Goal: Transaction & Acquisition: Purchase product/service

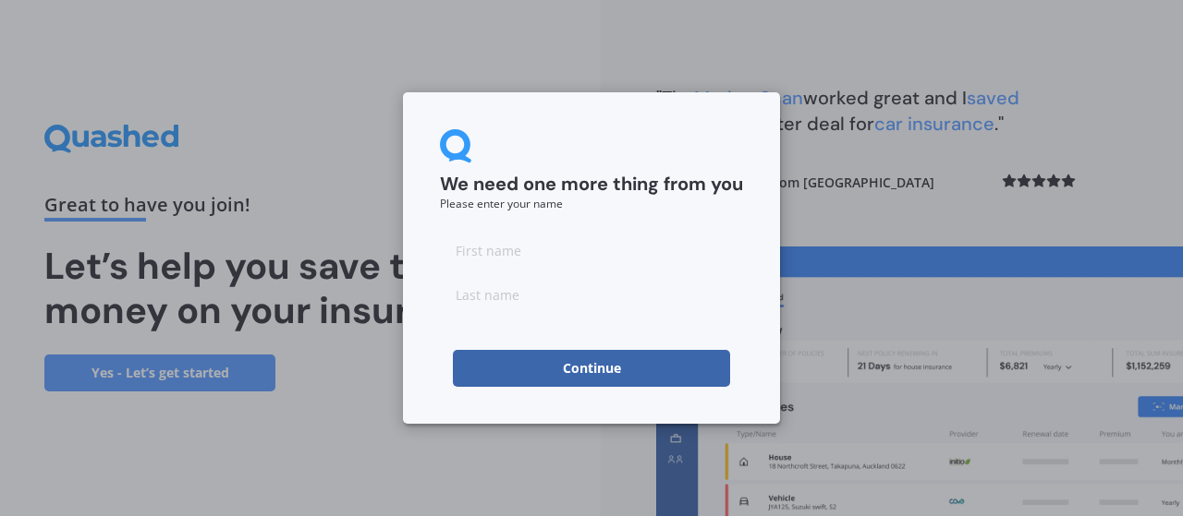
click at [321, 177] on div "We need one more thing from you Please enter your name Continue" at bounding box center [591, 258] width 1183 height 516
click at [495, 253] on input at bounding box center [591, 250] width 303 height 37
type input "Suhas"
type input "Shivamurthy"
click button "Continue" at bounding box center [591, 368] width 277 height 37
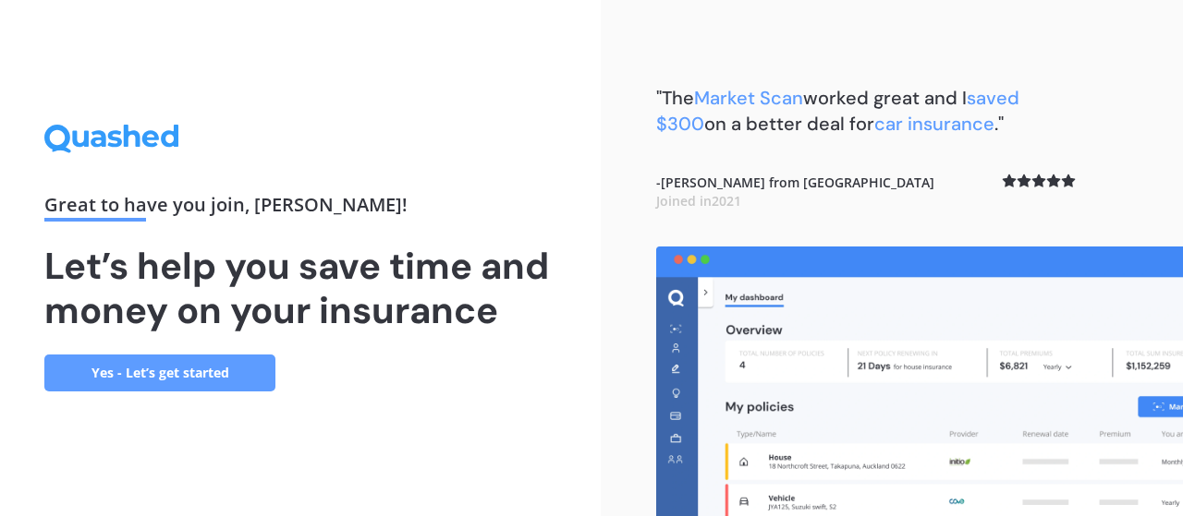
click at [222, 360] on link "Yes - Let’s get started" at bounding box center [159, 373] width 231 height 37
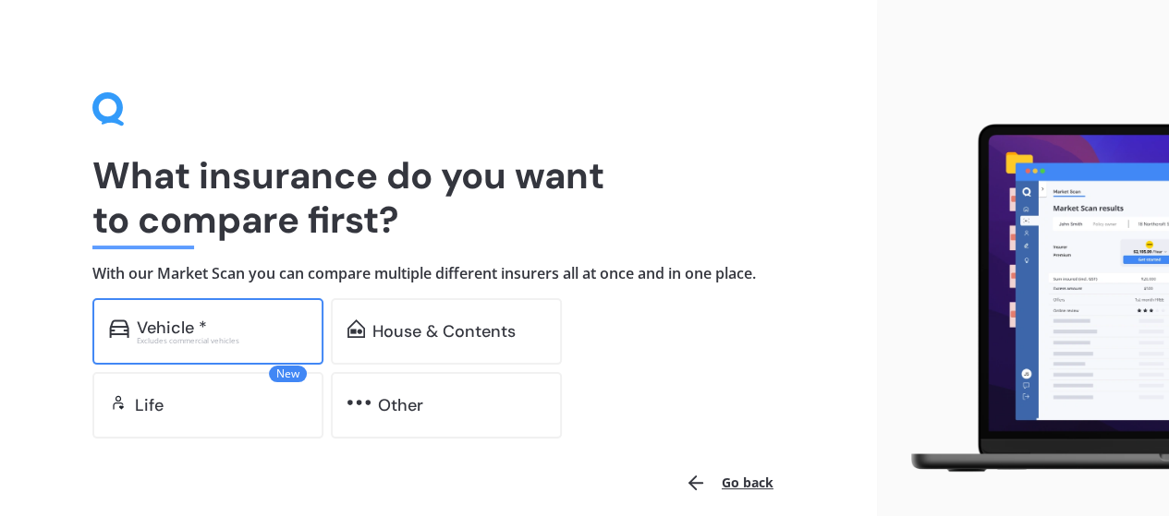
click at [201, 342] on div "Excludes commercial vehicles" at bounding box center [222, 340] width 170 height 7
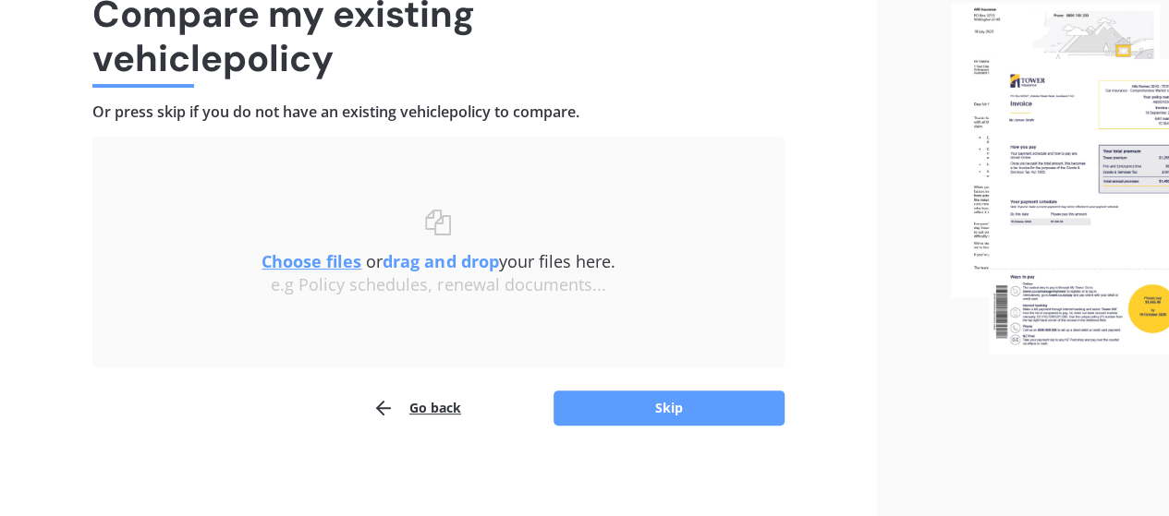
scroll to position [164, 0]
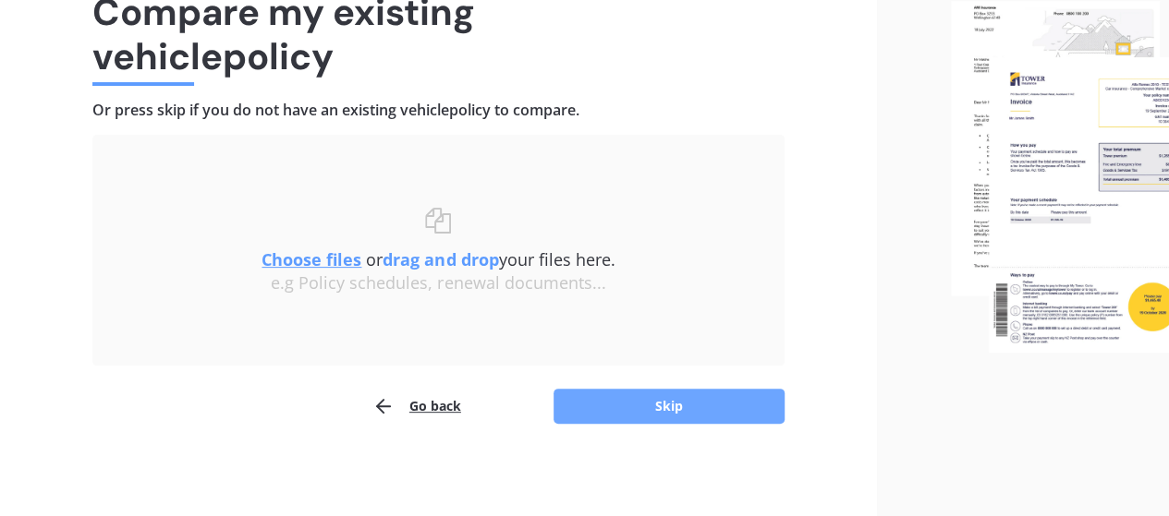
click at [703, 397] on button "Skip" at bounding box center [668, 406] width 231 height 35
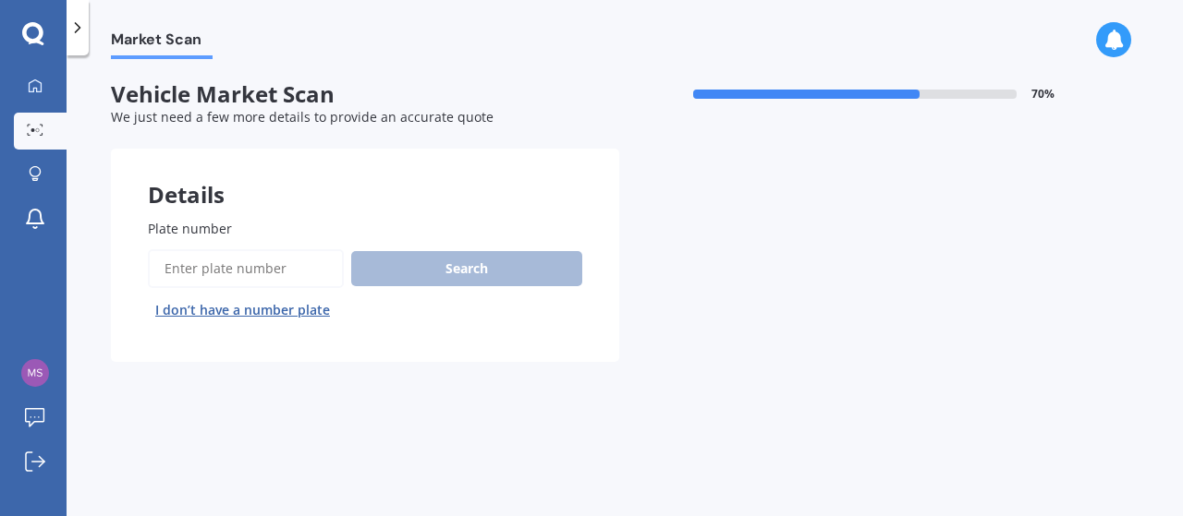
click at [255, 276] on input "Plate number" at bounding box center [246, 268] width 196 height 39
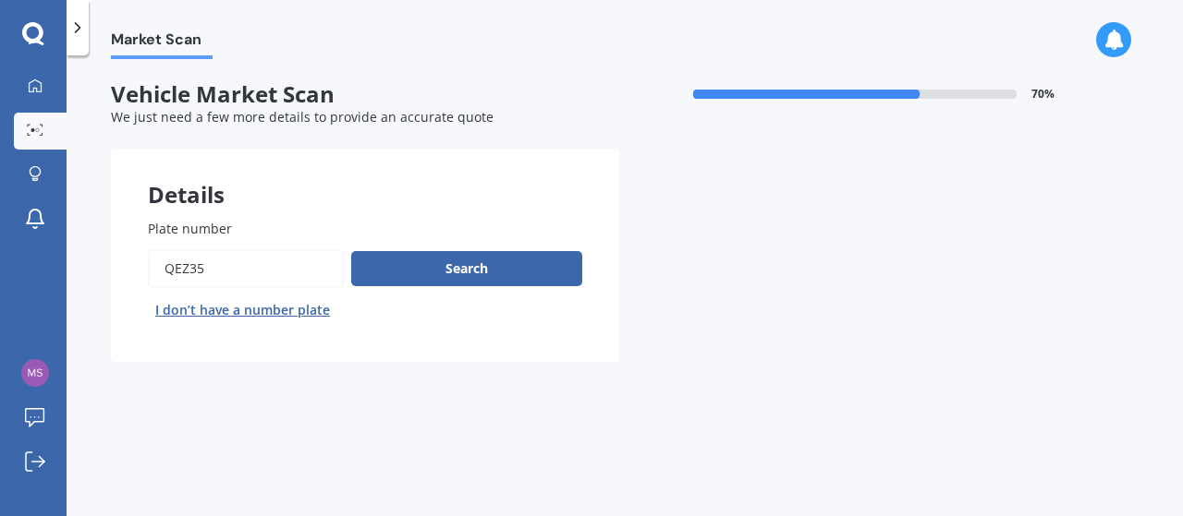
type input "QEZ35"
click at [0, 0] on button "Next" at bounding box center [0, 0] width 0 height 0
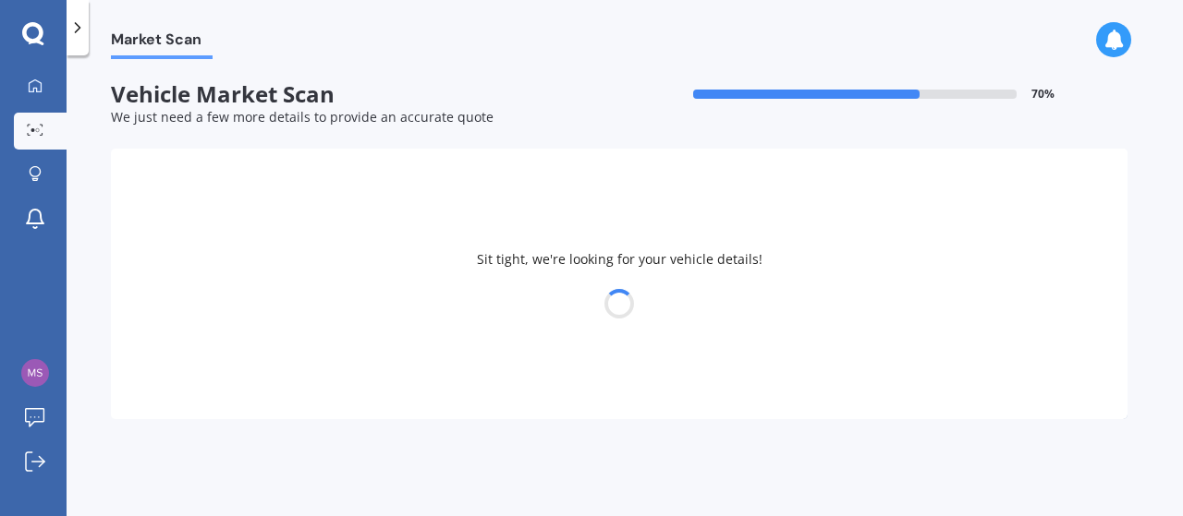
select select "TOYOTA"
select select "AQUA"
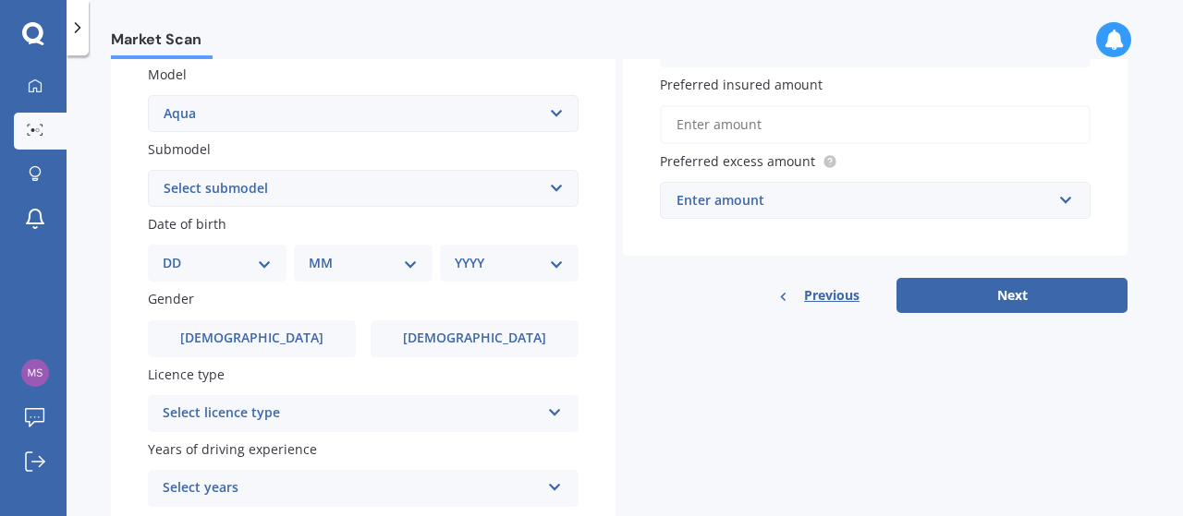
scroll to position [423, 0]
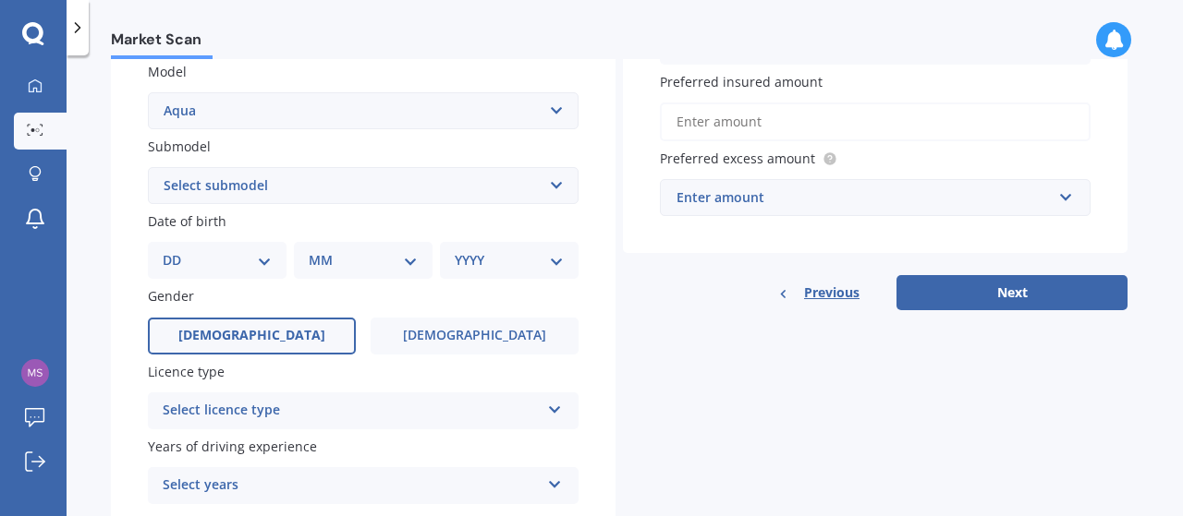
click at [272, 336] on label "Male" at bounding box center [252, 336] width 208 height 37
click at [0, 0] on input "Male" at bounding box center [0, 0] width 0 height 0
click at [205, 261] on select "DD 01 02 03 04 05 06 07 08 09 10 11 12 13 14 15 16 17 18 19 20 21 22 23 24 25 2…" at bounding box center [217, 260] width 109 height 20
select select "23"
click at [177, 251] on select "DD 01 02 03 04 05 06 07 08 09 10 11 12 13 14 15 16 17 18 19 20 21 22 23 24 25 2…" at bounding box center [217, 260] width 109 height 20
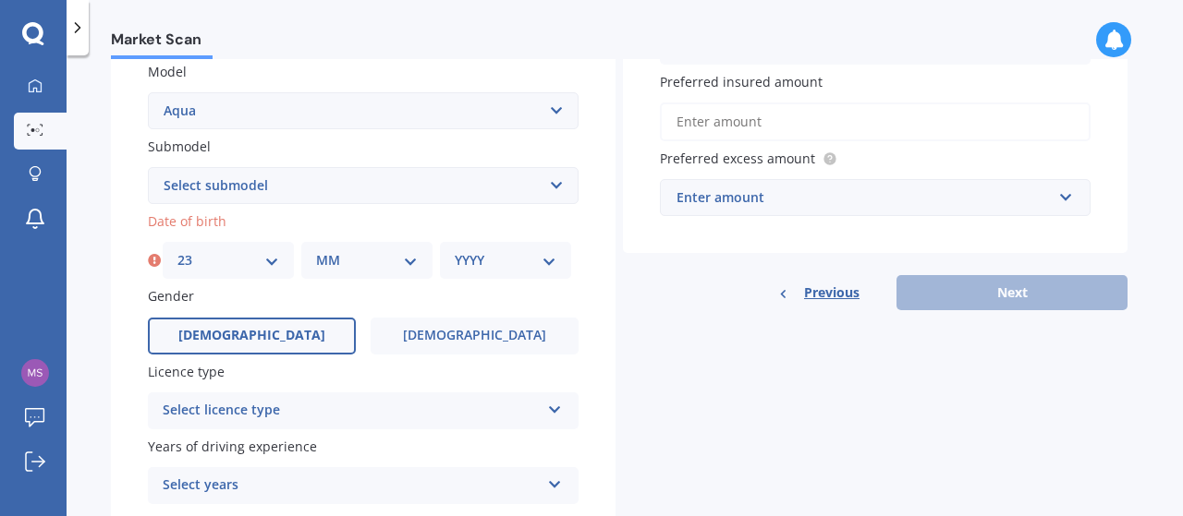
click at [349, 252] on select "MM 01 02 03 04 05 06 07 08 09 10 11 12" at bounding box center [367, 260] width 102 height 20
select select "04"
click at [316, 251] on select "MM 01 02 03 04 05 06 07 08 09 10 11 12" at bounding box center [367, 260] width 102 height 20
click at [473, 261] on select "YYYY 2025 2024 2023 2022 2021 2020 2019 2018 2017 2016 2015 2014 2013 2012 2011…" at bounding box center [506, 260] width 102 height 20
select select "1996"
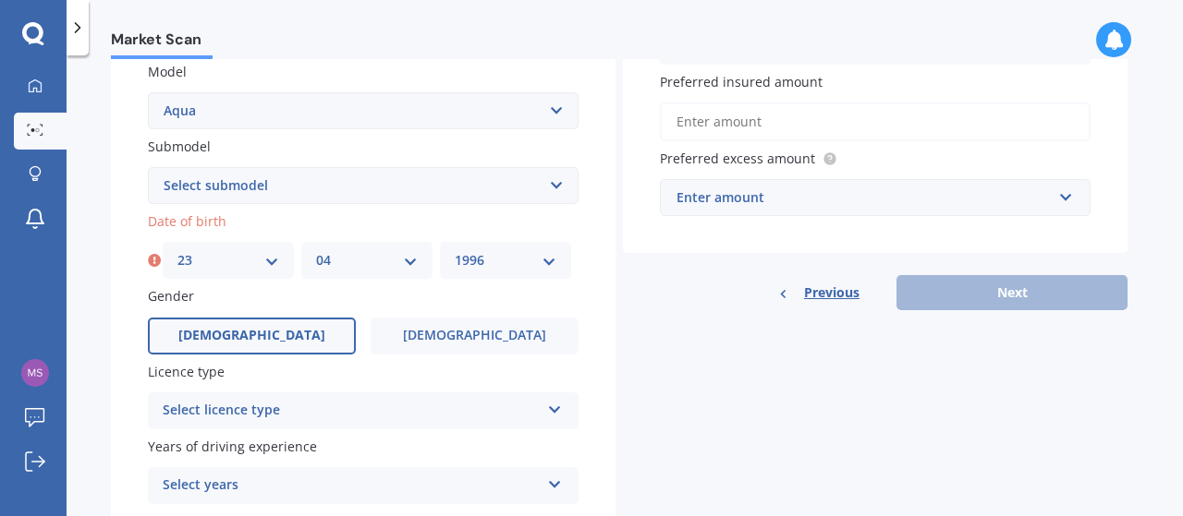
click at [455, 251] on select "YYYY 2025 2024 2023 2022 2021 2020 2019 2018 2017 2016 2015 2014 2013 2012 2011…" at bounding box center [506, 260] width 102 height 20
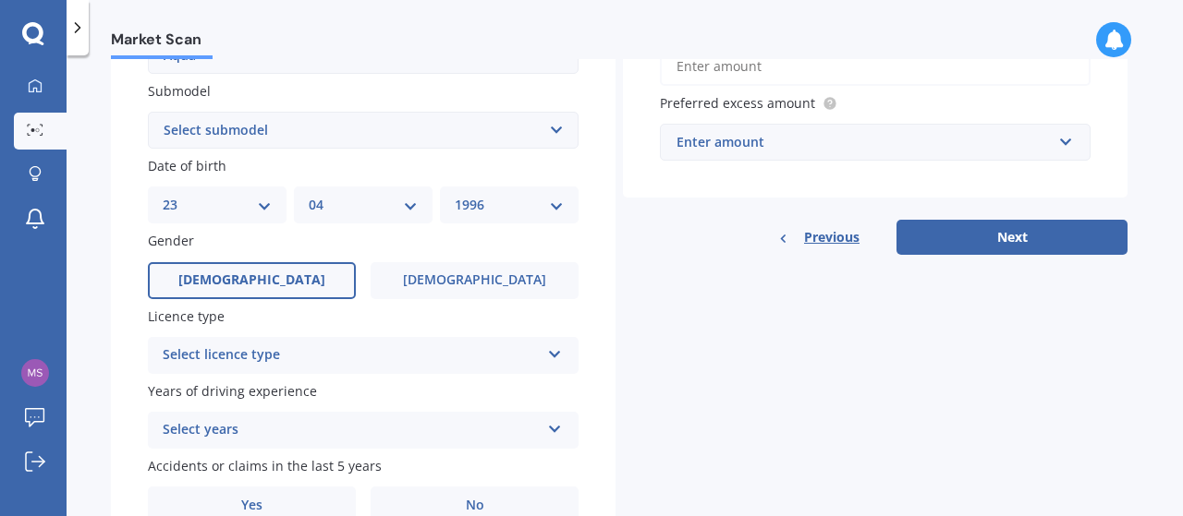
scroll to position [505, 0]
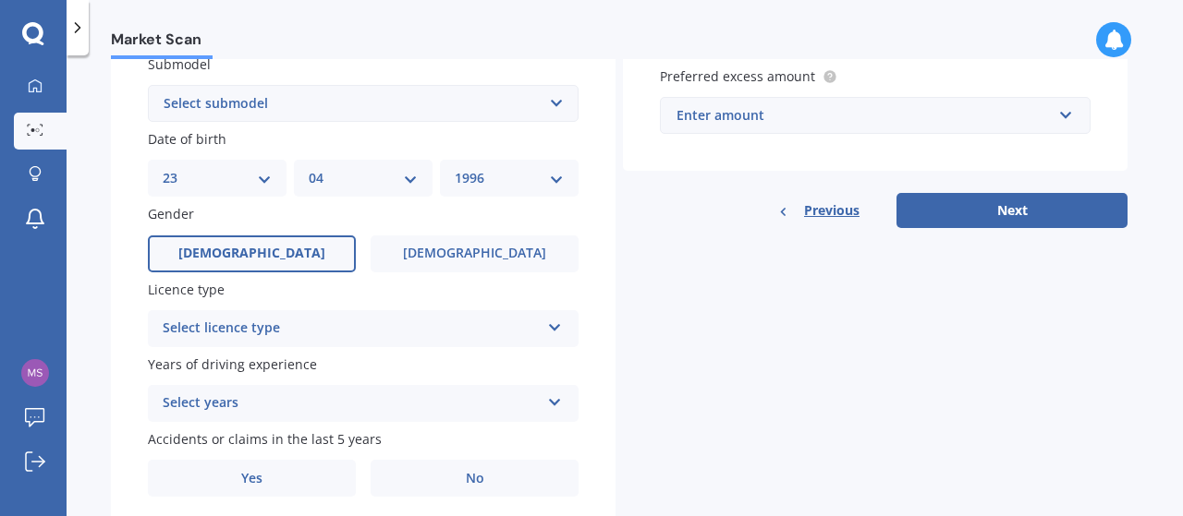
click at [344, 328] on div "Select licence type" at bounding box center [351, 329] width 377 height 22
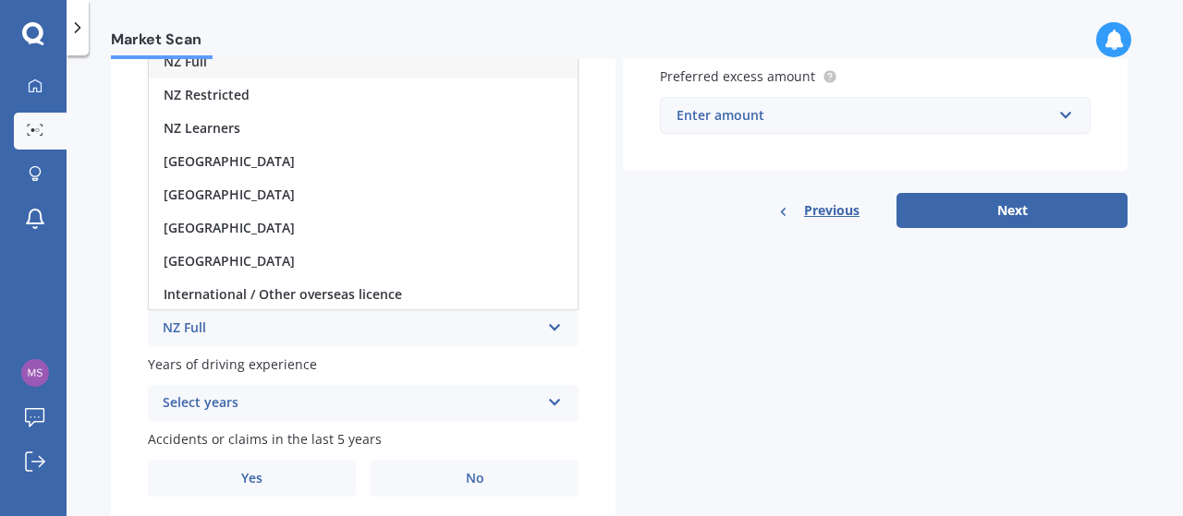
click at [262, 69] on div "NZ Full" at bounding box center [363, 61] width 429 height 33
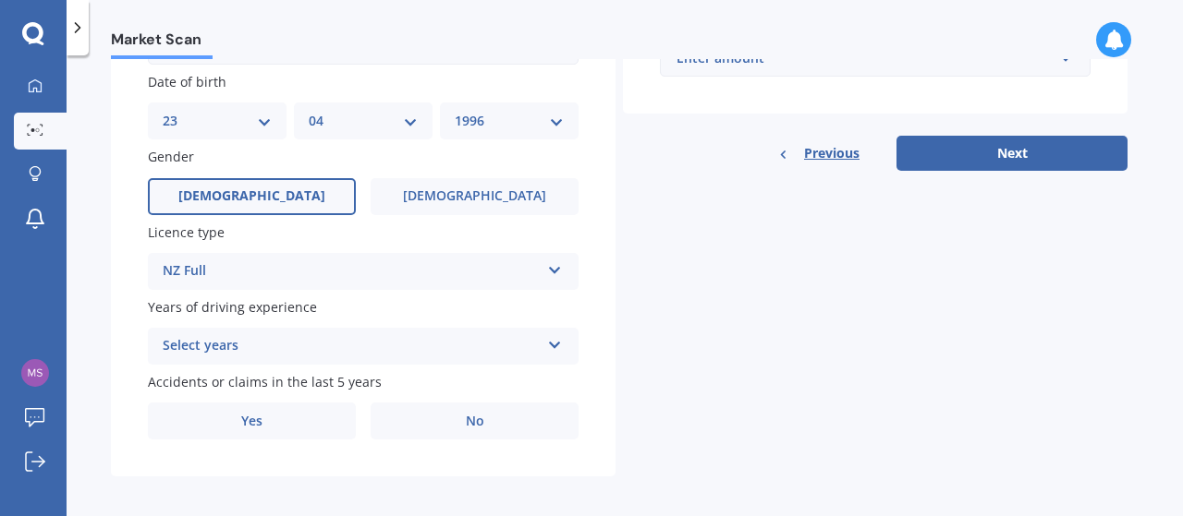
scroll to position [574, 0]
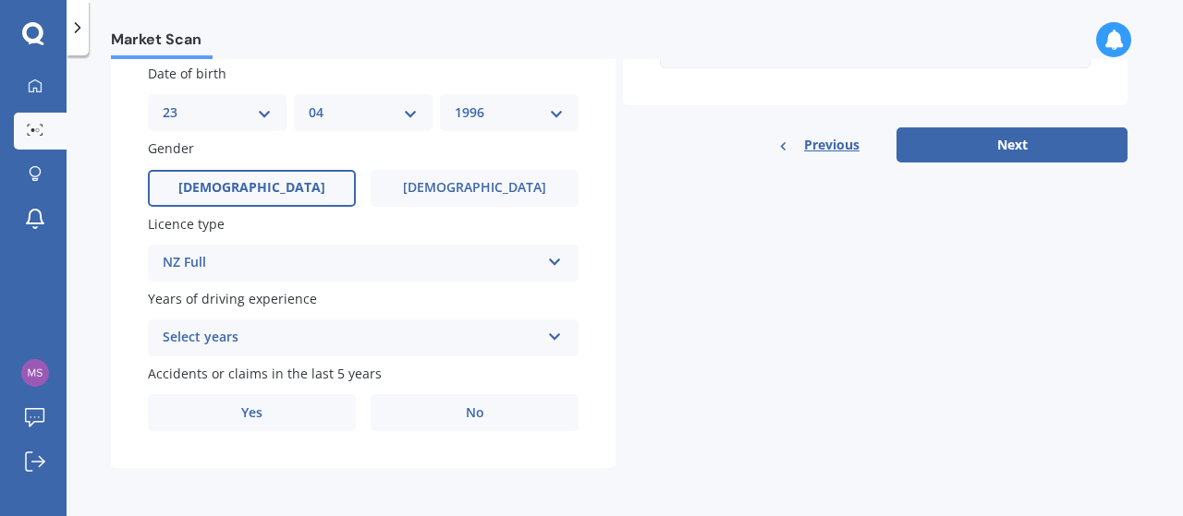
click at [348, 341] on div "Select years" at bounding box center [351, 338] width 377 height 22
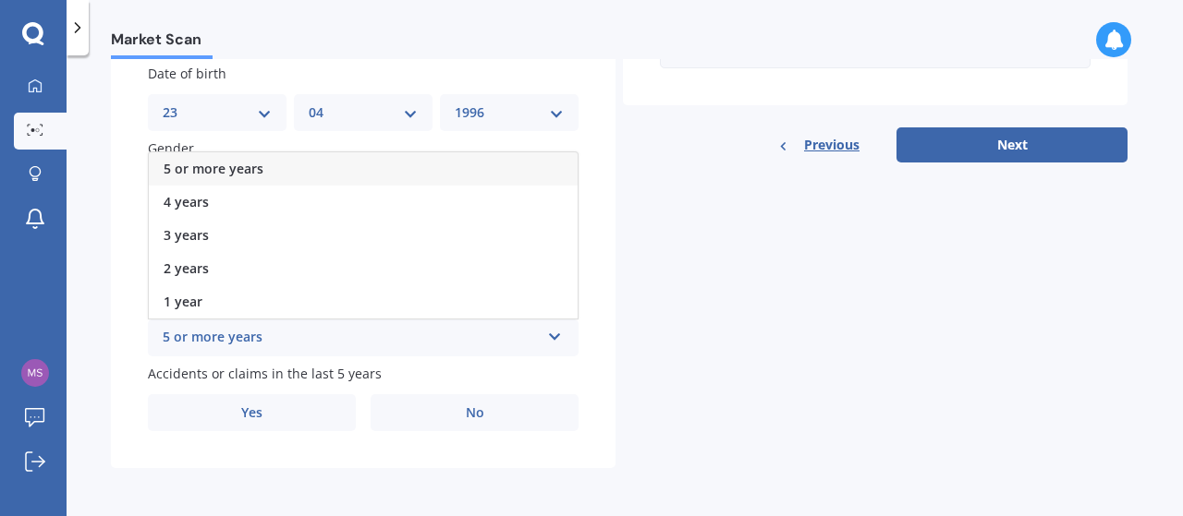
click at [312, 176] on div "5 or more years" at bounding box center [363, 168] width 429 height 33
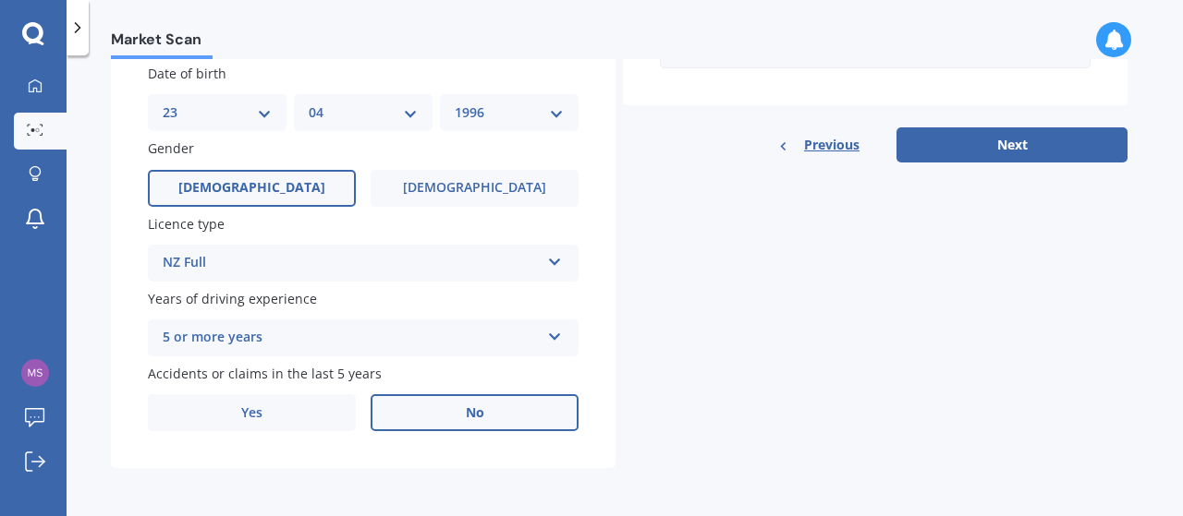
click at [436, 422] on label "No" at bounding box center [474, 412] width 208 height 37
click at [0, 0] on input "No" at bounding box center [0, 0] width 0 height 0
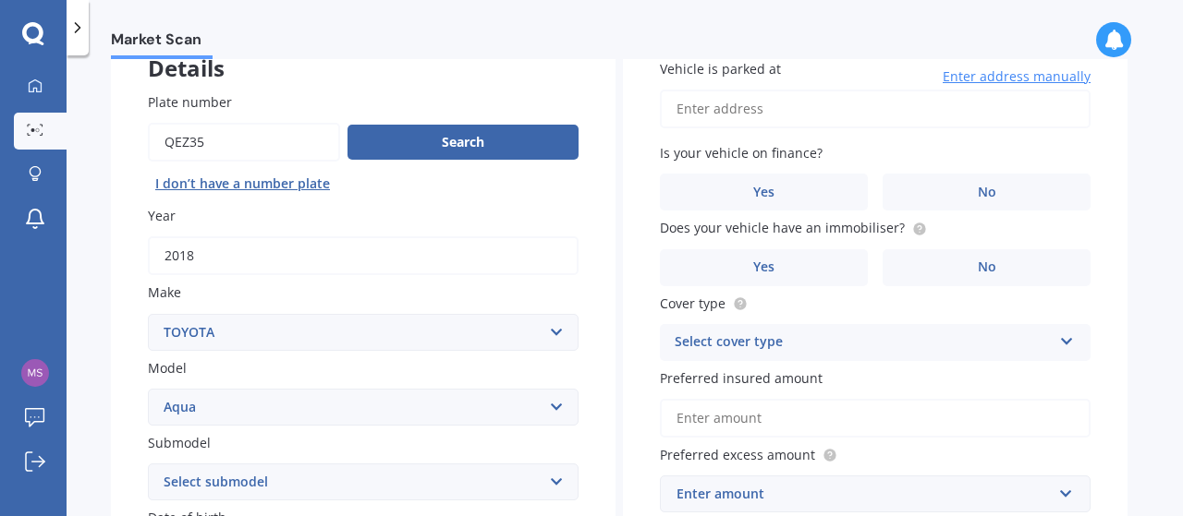
scroll to position [127, 0]
click at [859, 101] on input "Vehicle is parked at" at bounding box center [875, 108] width 431 height 39
type input "51 Albionvale Road Glen EdenAuckland 0602"
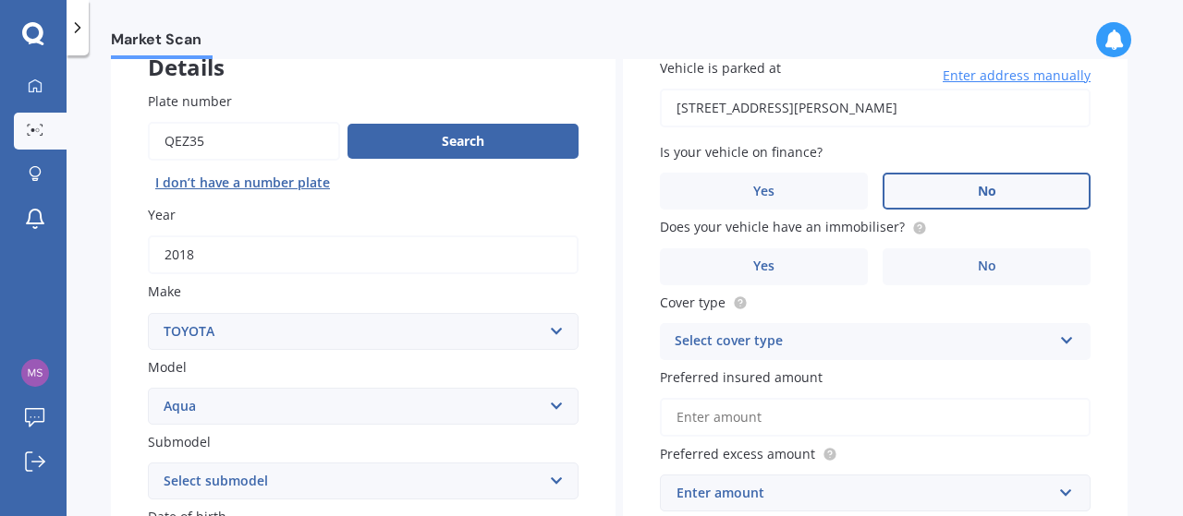
click at [953, 184] on label "No" at bounding box center [986, 191] width 208 height 37
click at [0, 0] on input "No" at bounding box center [0, 0] width 0 height 0
click at [972, 264] on label "No" at bounding box center [986, 267] width 208 height 37
click at [0, 0] on input "No" at bounding box center [0, 0] width 0 height 0
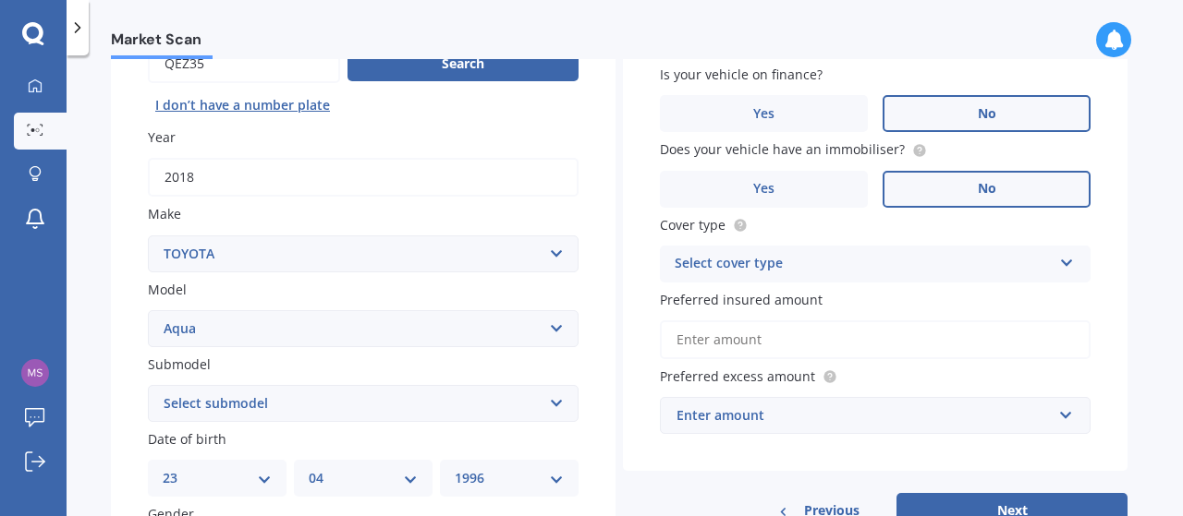
scroll to position [257, 0]
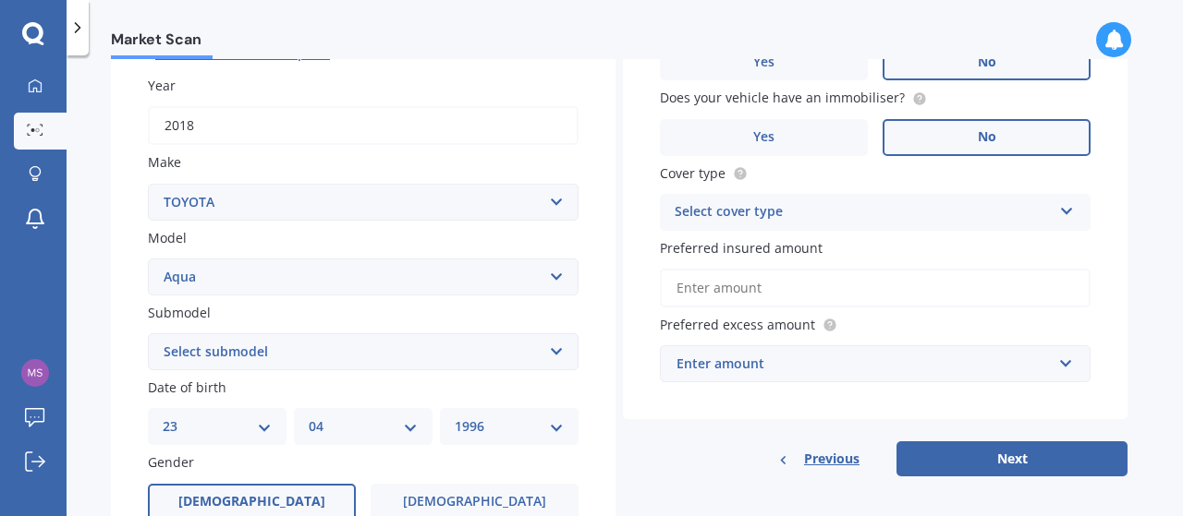
click at [882, 212] on div "Select cover type" at bounding box center [862, 212] width 377 height 22
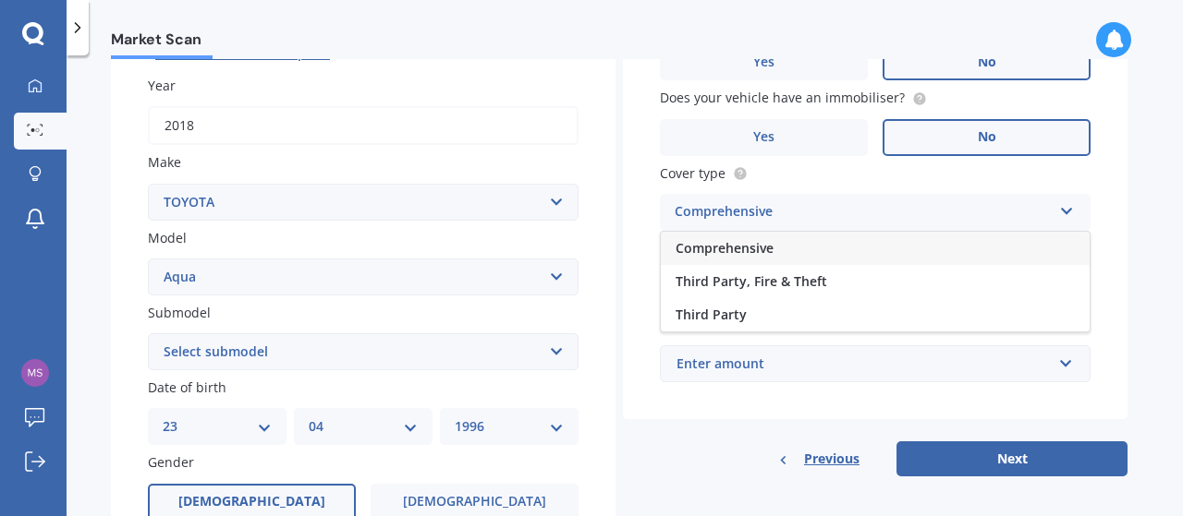
click at [876, 245] on div "Comprehensive" at bounding box center [875, 248] width 429 height 33
click at [917, 297] on input "Preferred insured amount" at bounding box center [875, 288] width 431 height 39
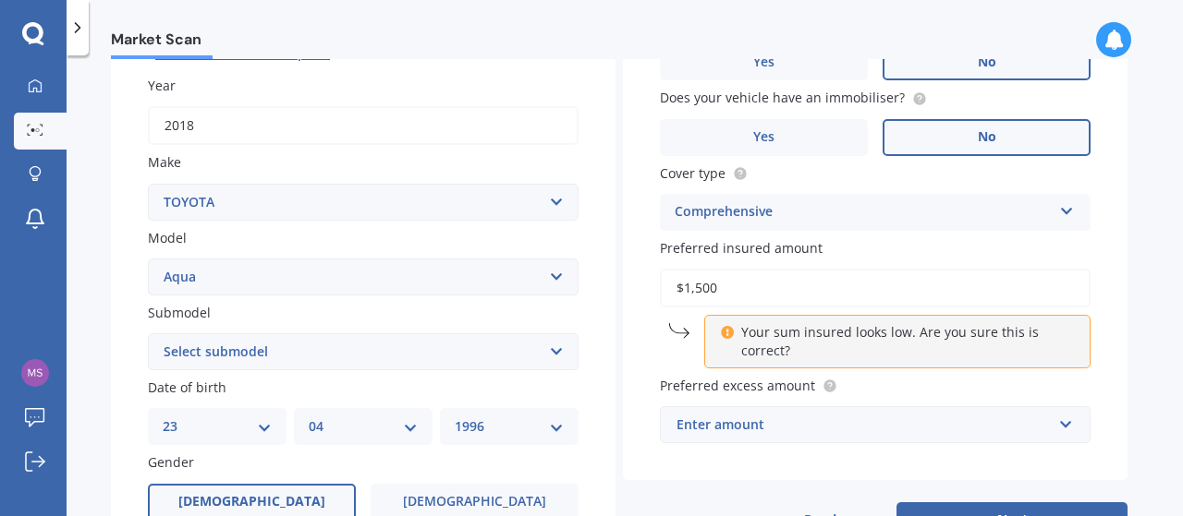
type input "$1,500"
click at [1124, 355] on div "Vehicle is parked at 51 Albionvale Road Glen EdenAuckland 0602 Enter address ma…" at bounding box center [875, 186] width 504 height 589
click at [758, 285] on input "$1,500" at bounding box center [875, 288] width 431 height 39
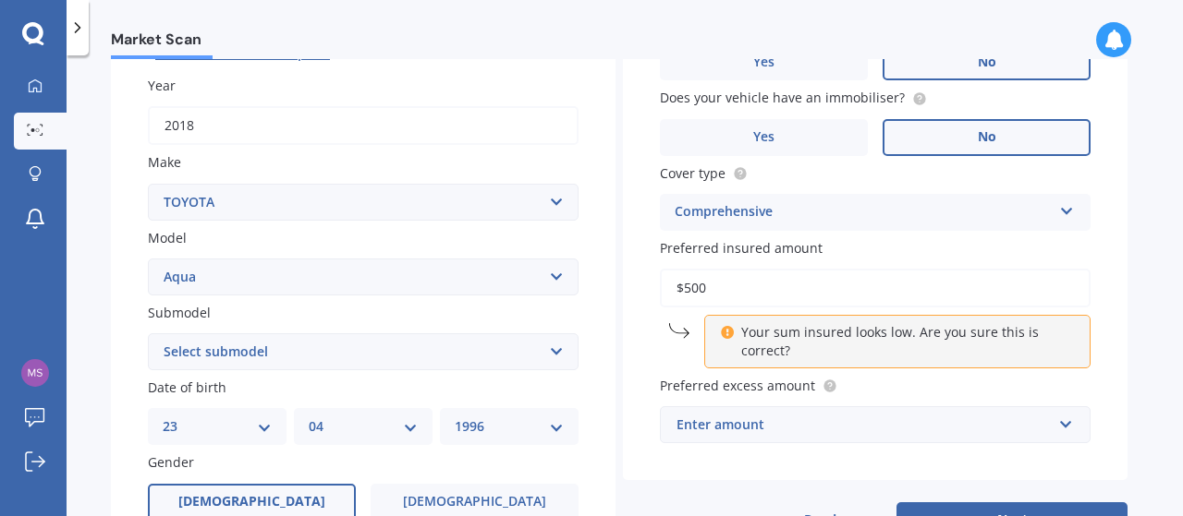
click at [1096, 382] on div "Vehicle is parked at 51 Albionvale Road Glen EdenAuckland 0602 Enter address ma…" at bounding box center [875, 186] width 504 height 589
click at [727, 294] on input "$500" at bounding box center [875, 288] width 431 height 39
type input "$5"
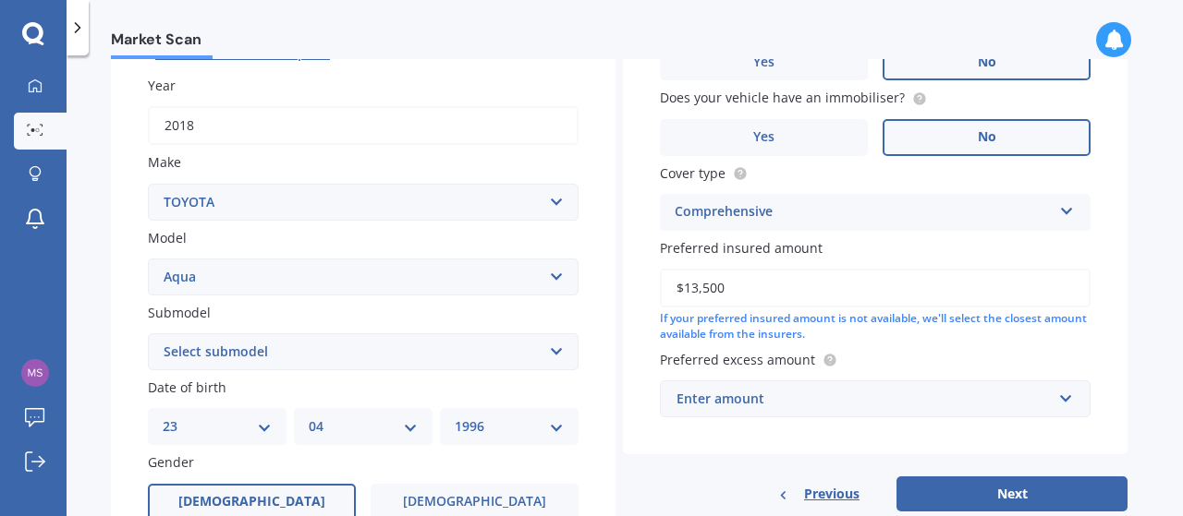
type input "$13,500"
click at [1000, 406] on div "Enter amount" at bounding box center [863, 399] width 375 height 20
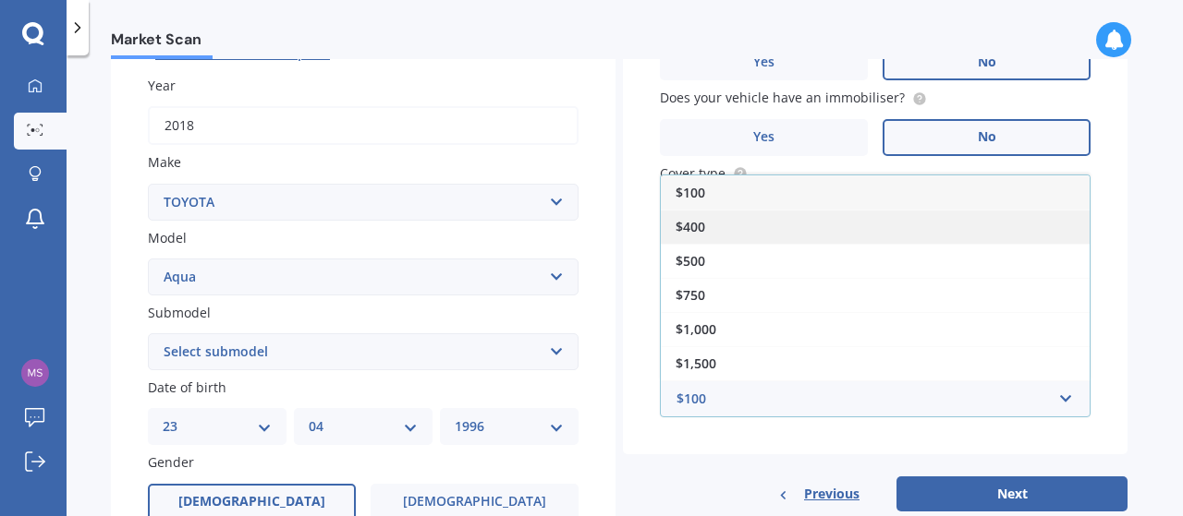
click at [879, 237] on div "$400" at bounding box center [875, 227] width 429 height 34
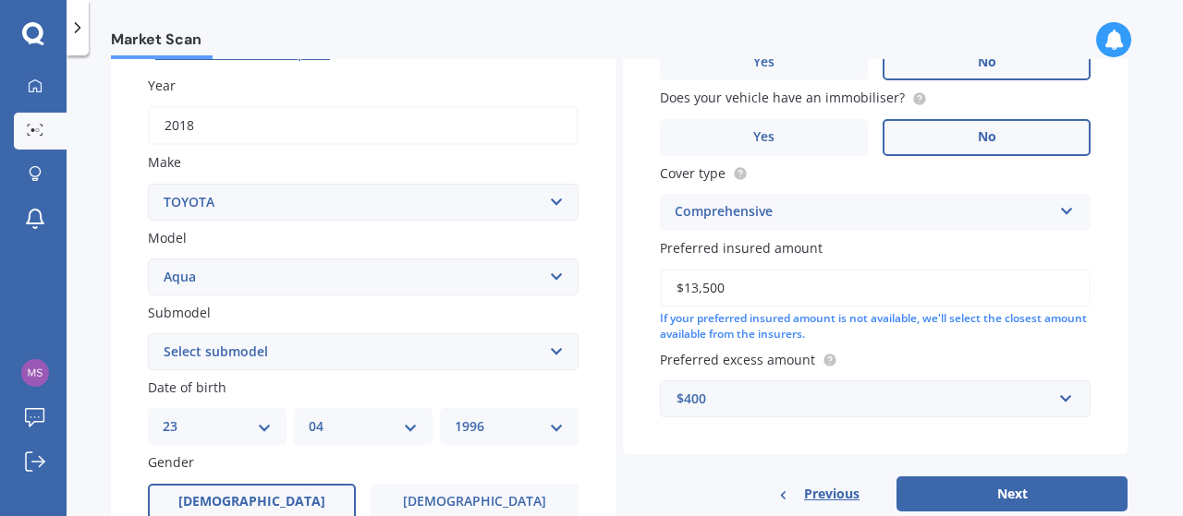
click at [1125, 402] on div "Vehicle is parked at 51 Albionvale Road Glen EdenAuckland 0602 Enter address ma…" at bounding box center [875, 173] width 504 height 563
click at [1146, 405] on div "Market Scan Vehicle Market Scan 70 % We just need a few more details to provide…" at bounding box center [625, 289] width 1116 height 461
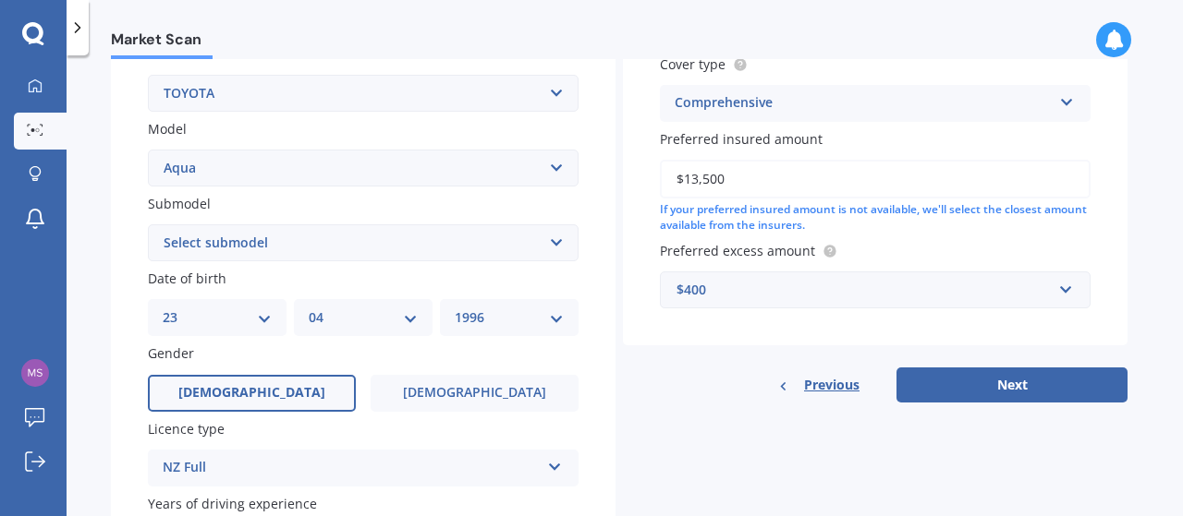
scroll to position [371, 0]
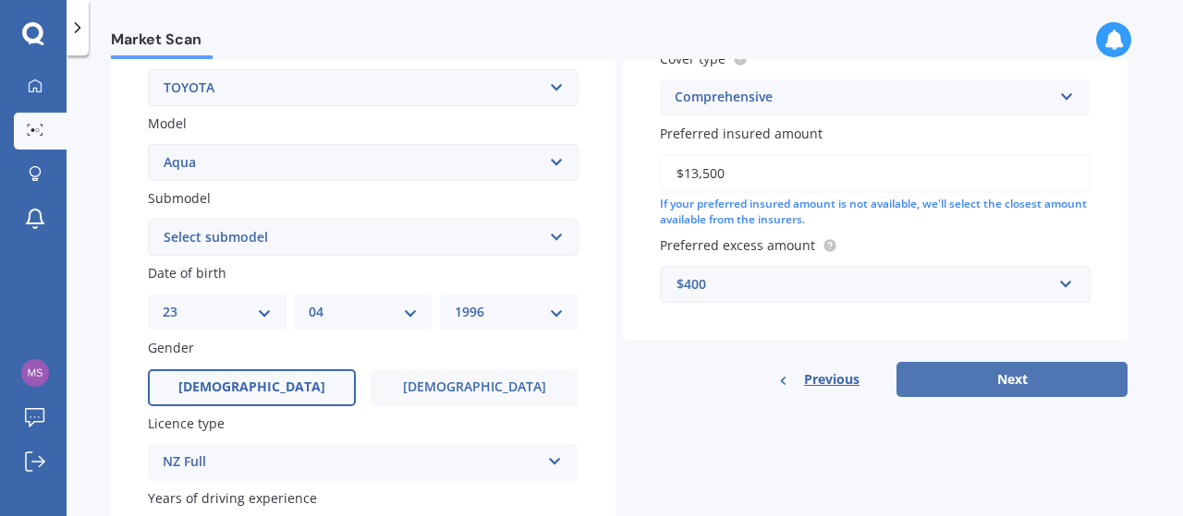
click at [1079, 376] on button "Next" at bounding box center [1011, 379] width 231 height 35
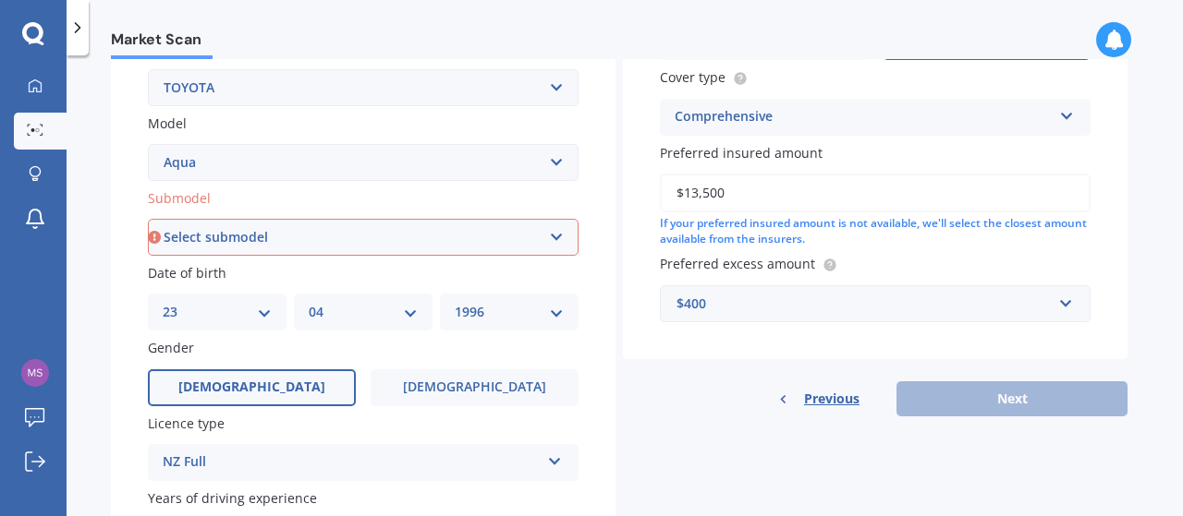
click at [540, 243] on select "Select submodel (All Other) Hatchback Hybrid" at bounding box center [363, 237] width 431 height 37
click at [148, 220] on select "Select submodel (All Other) Hatchback Hybrid" at bounding box center [363, 237] width 431 height 37
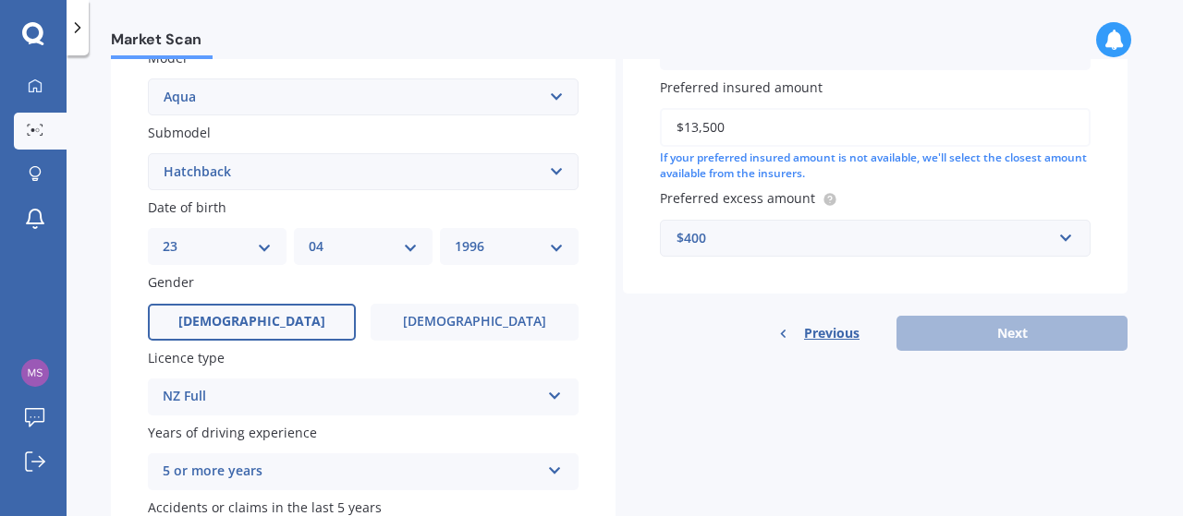
scroll to position [478, 0]
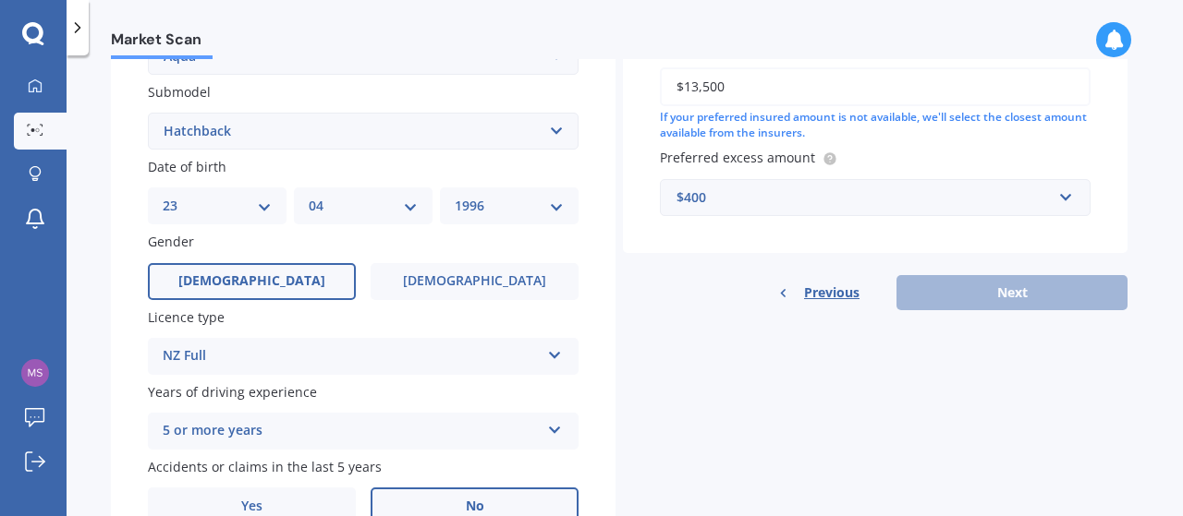
click at [390, 138] on select "Select submodel (All Other) Hatchback Hybrid" at bounding box center [363, 131] width 431 height 37
select select "HYBRID"
click at [148, 114] on select "Select submodel (All Other) Hatchback Hybrid" at bounding box center [363, 131] width 431 height 37
click at [1007, 311] on div "Details Plate number Search I don’t have a number plate Year 2018 Make Select m…" at bounding box center [619, 117] width 1016 height 892
click at [1007, 303] on div "Previous Next" at bounding box center [875, 292] width 504 height 35
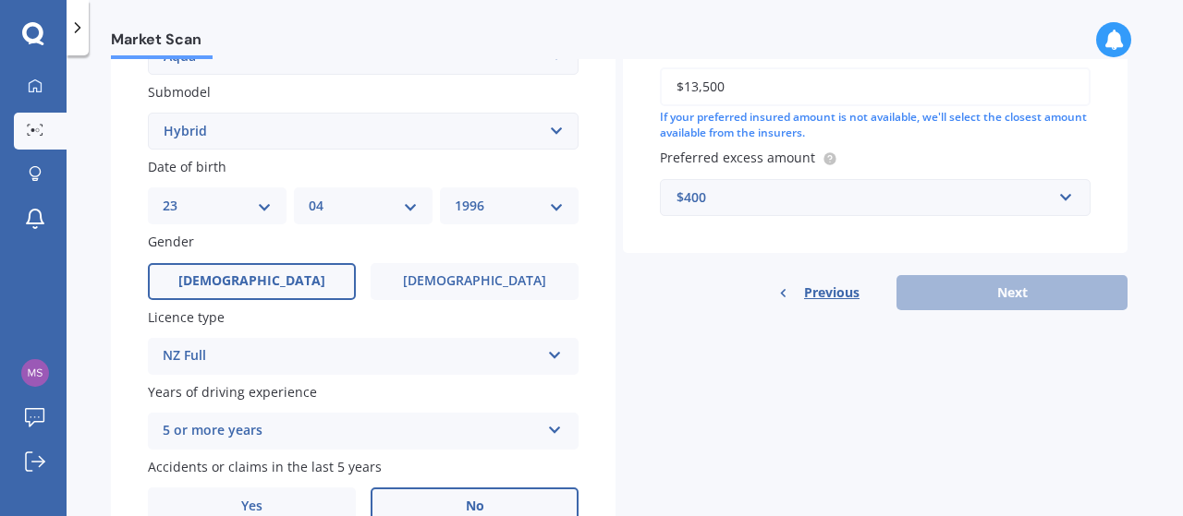
click at [891, 398] on div "Details Plate number Search I don’t have a number plate Year 2018 Make Select m…" at bounding box center [619, 117] width 1016 height 892
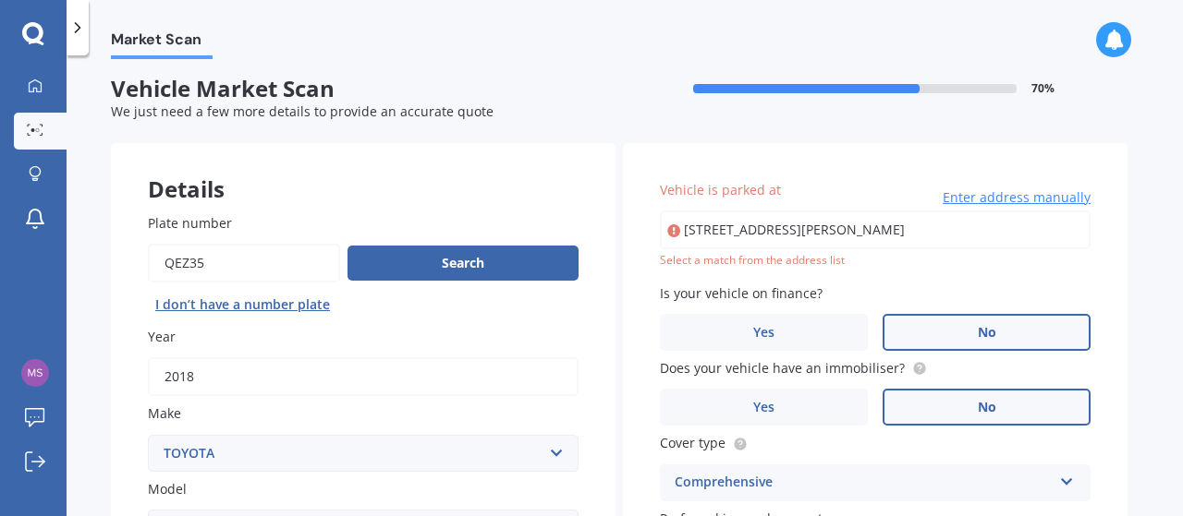
scroll to position [0, 0]
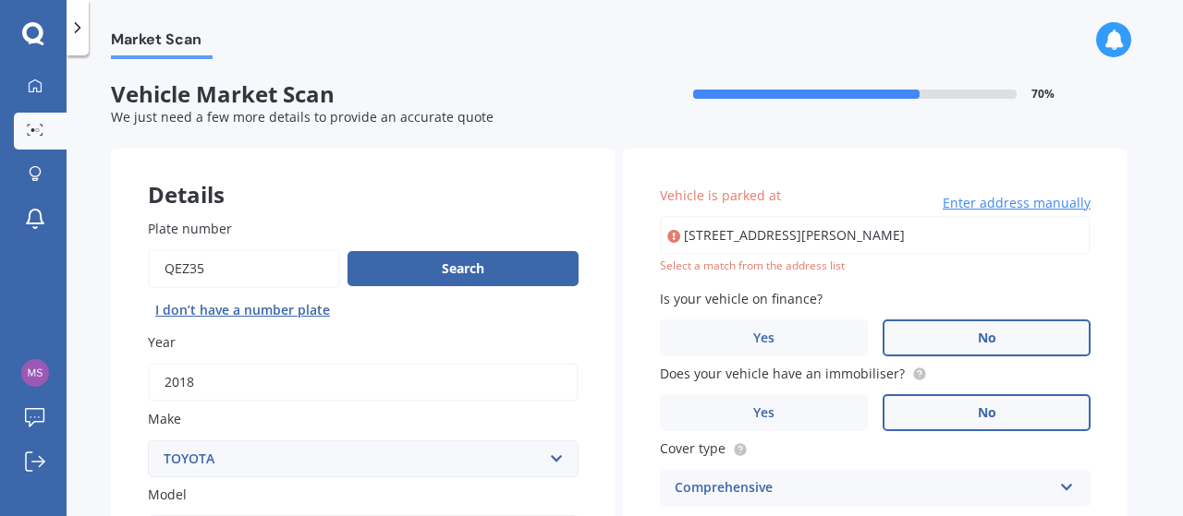
click at [969, 241] on input "51 Albionvale Road Glen EdenAuckland 0602" at bounding box center [875, 235] width 431 height 39
click at [798, 239] on input "51 Albionvale Road Glen EdenAuckland 0602" at bounding box center [875, 235] width 431 height 39
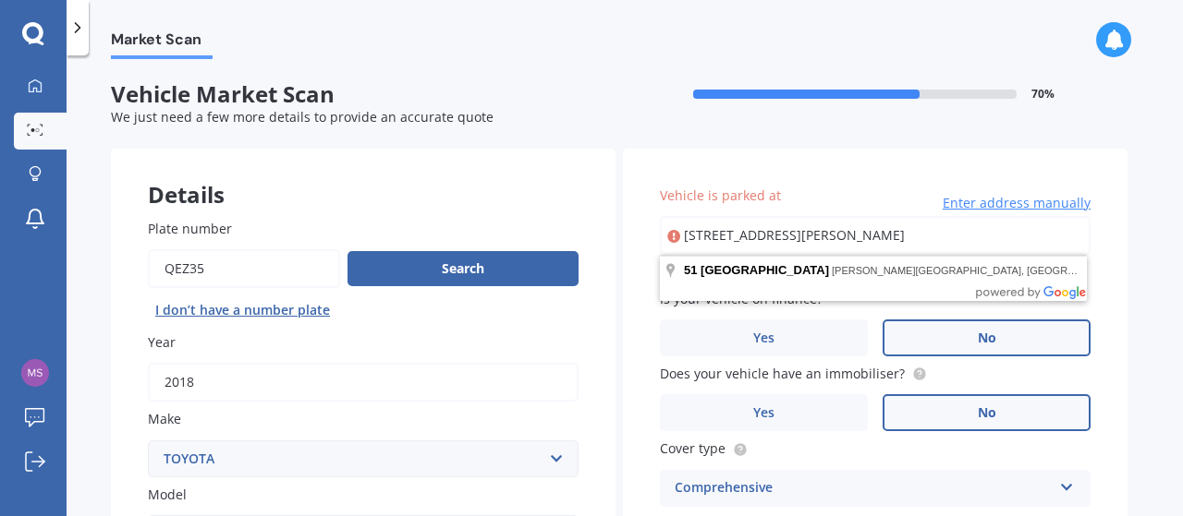
type input "51 Albionvale Road, Glen Eden, Auckland 0602"
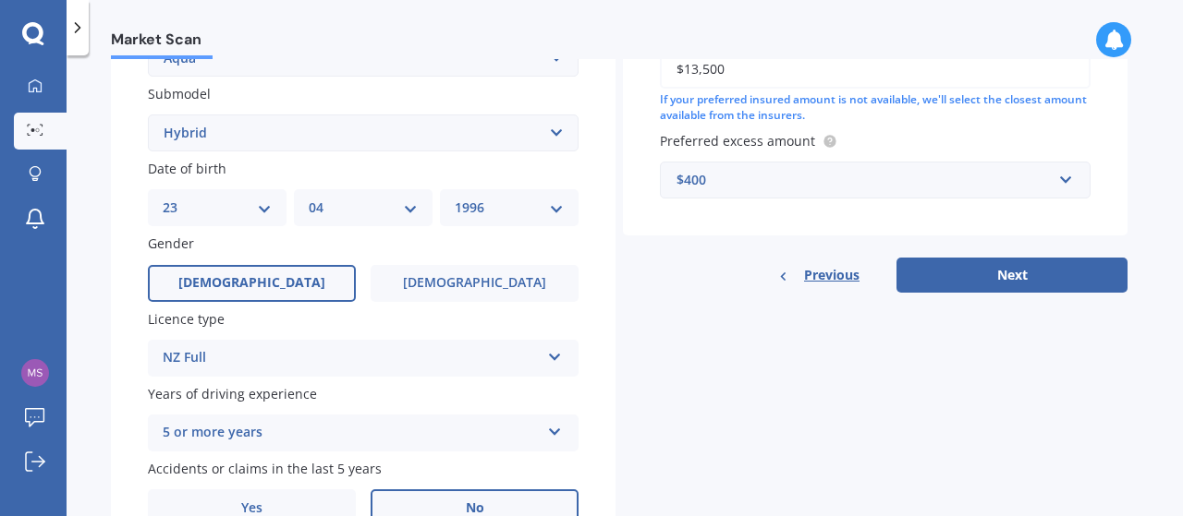
scroll to position [477, 0]
click at [995, 280] on button "Next" at bounding box center [1011, 274] width 231 height 35
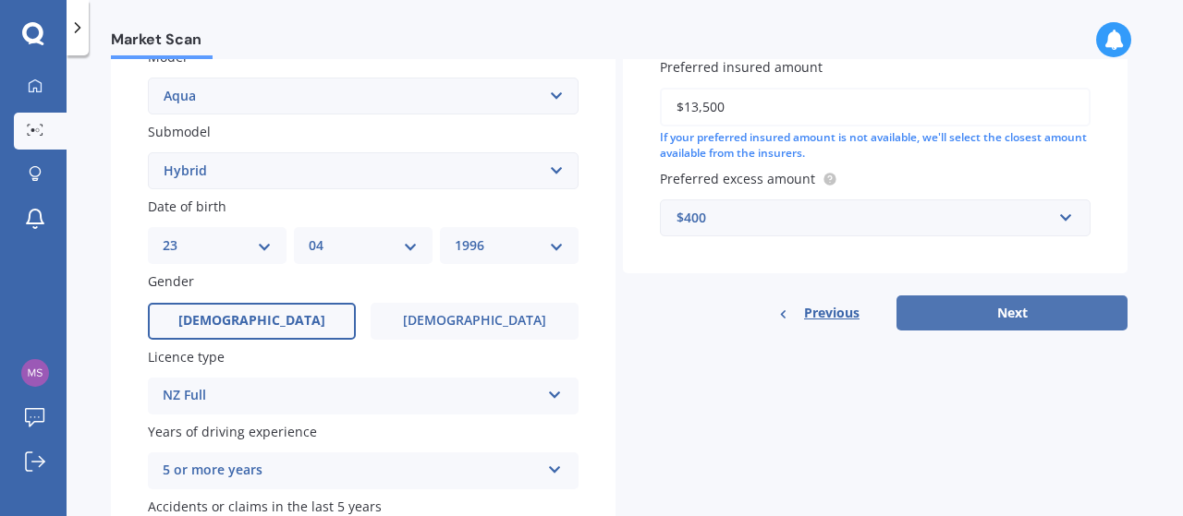
select select "23"
select select "04"
select select "1996"
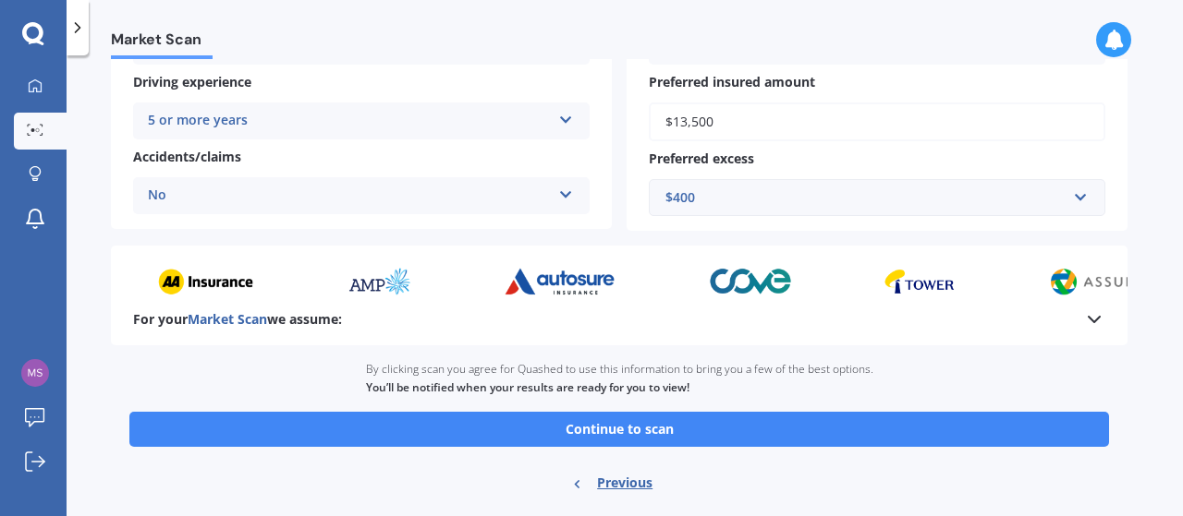
scroll to position [401, 0]
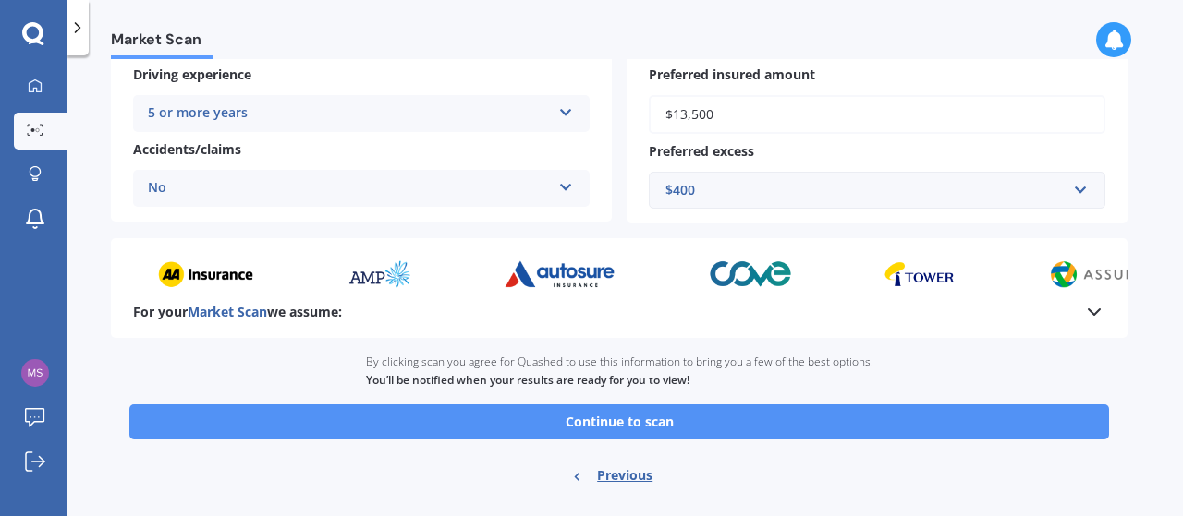
click at [638, 428] on button "Continue to scan" at bounding box center [618, 422] width 979 height 35
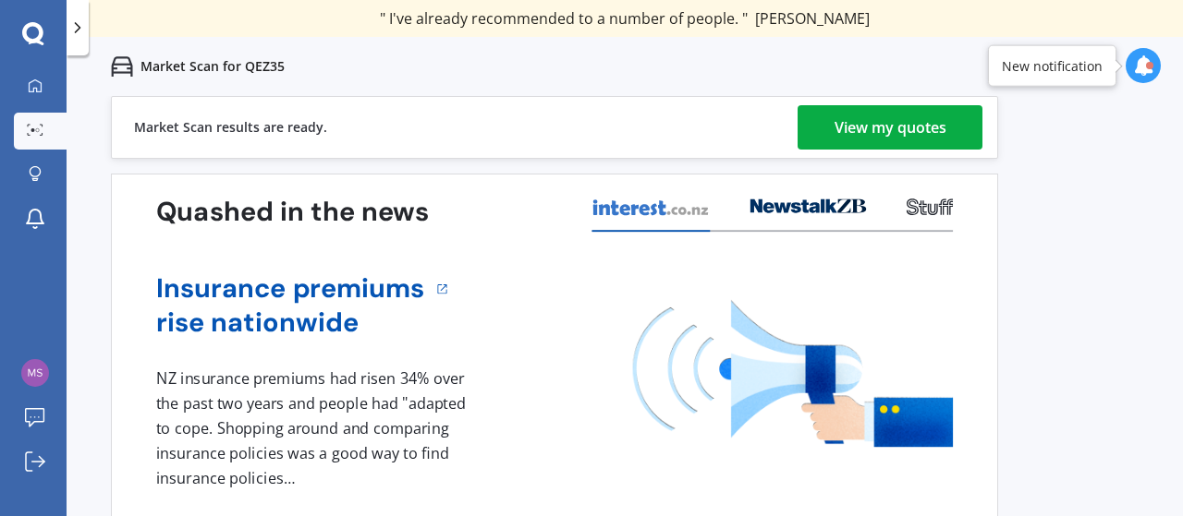
click at [852, 127] on div "View my quotes" at bounding box center [890, 127] width 112 height 44
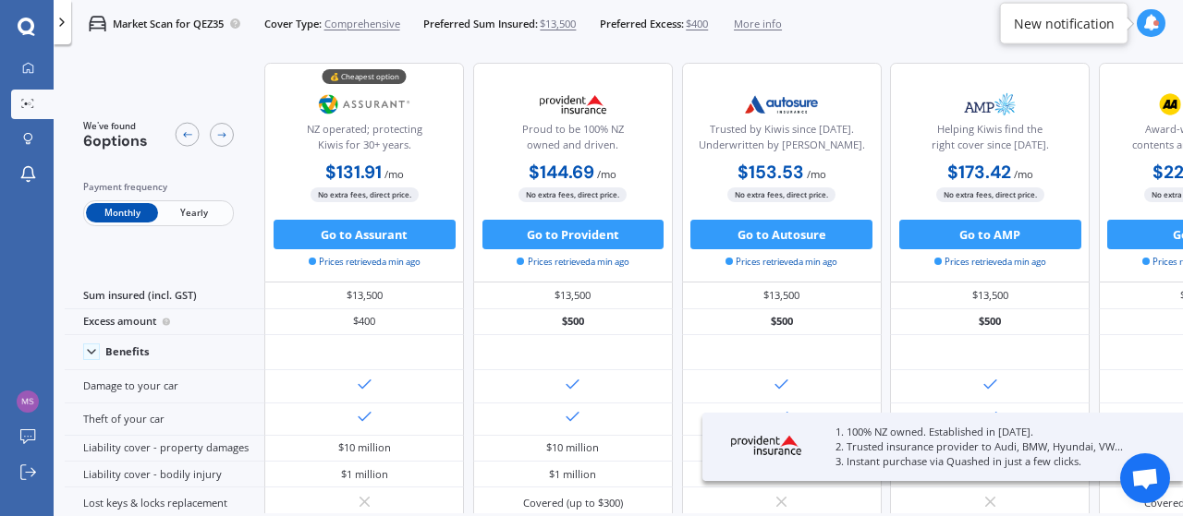
click at [904, 34] on div "Market Scan for QEZ35 Cover Type: Comprehensive Preferred Sum Insured: $13,500 …" at bounding box center [618, 23] width 1129 height 47
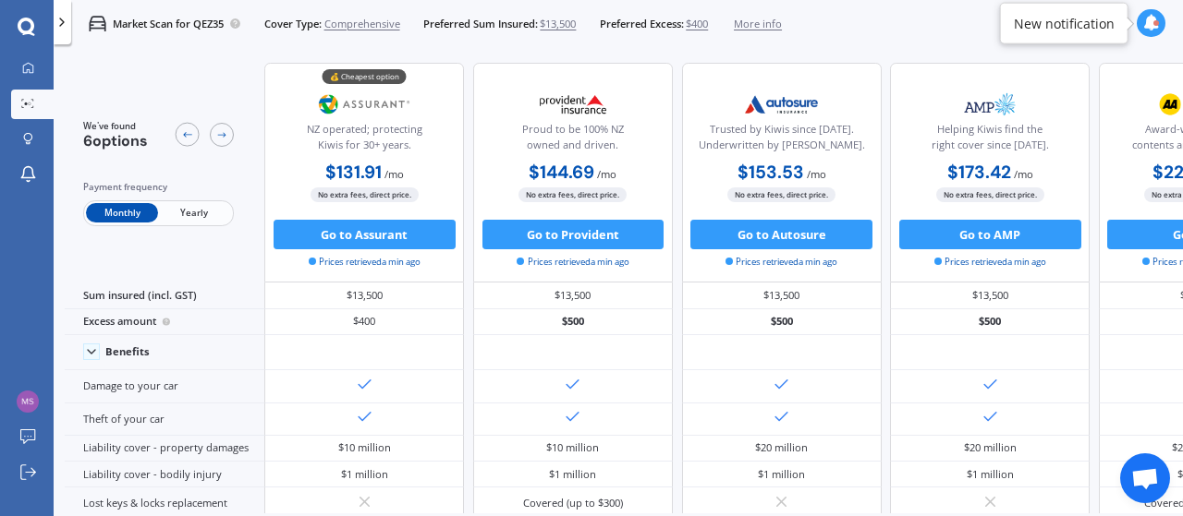
click at [189, 221] on span "Yearly" at bounding box center [194, 212] width 72 height 19
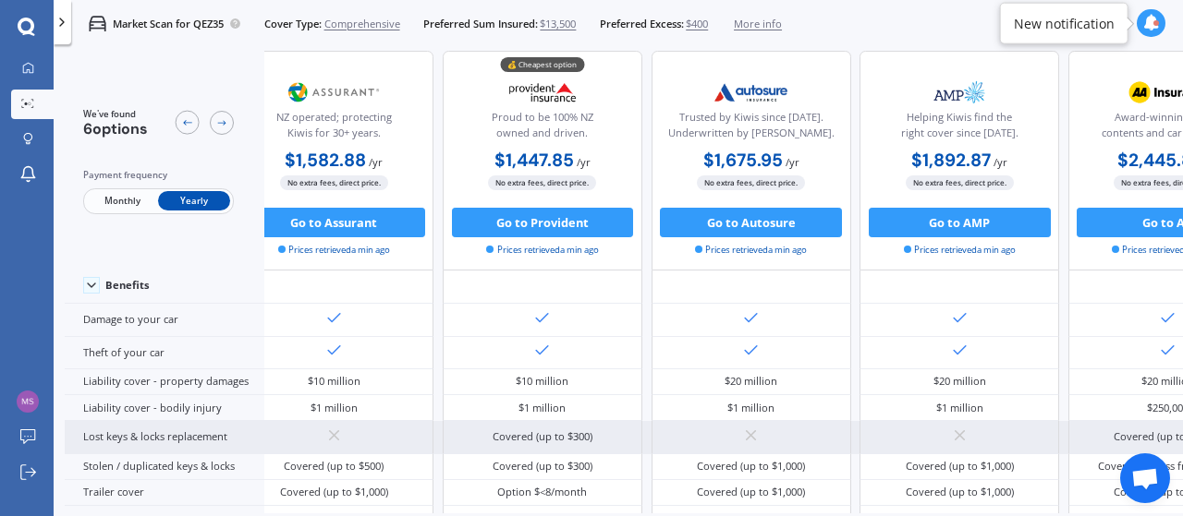
scroll to position [0, 38]
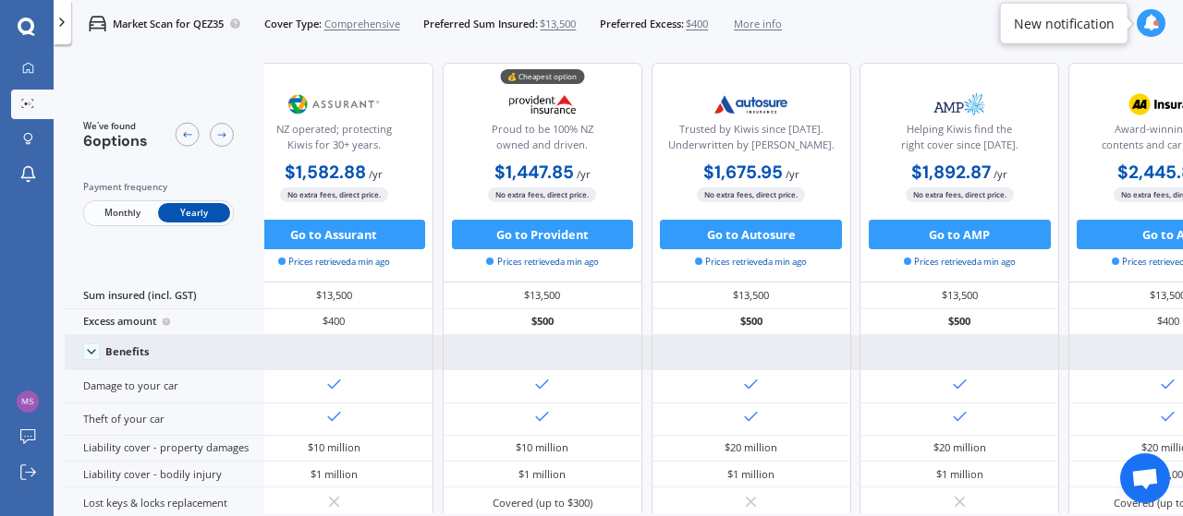
click at [88, 348] on icon at bounding box center [91, 352] width 15 height 15
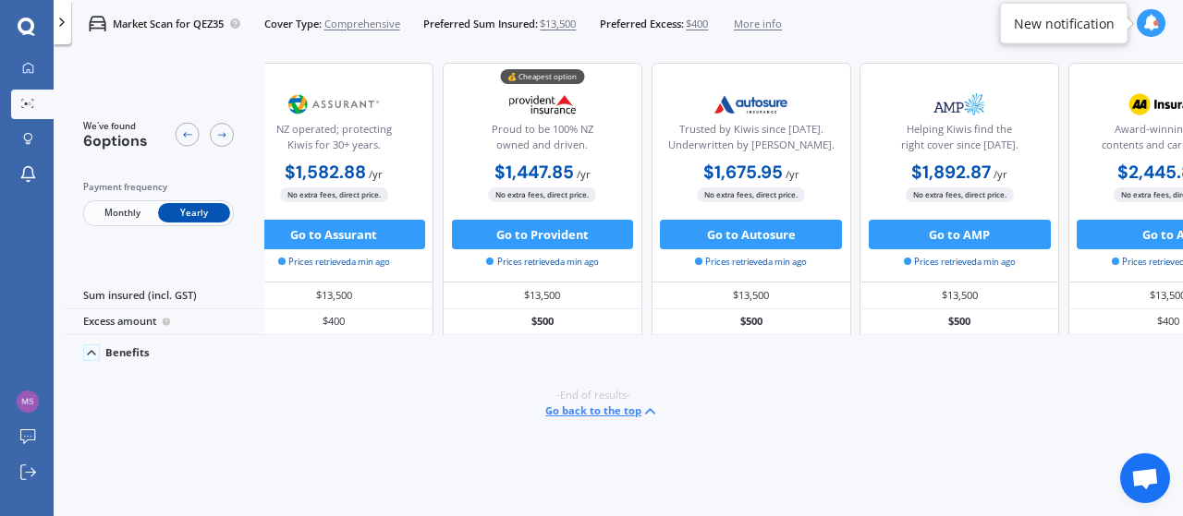
click at [93, 348] on icon at bounding box center [91, 353] width 15 height 15
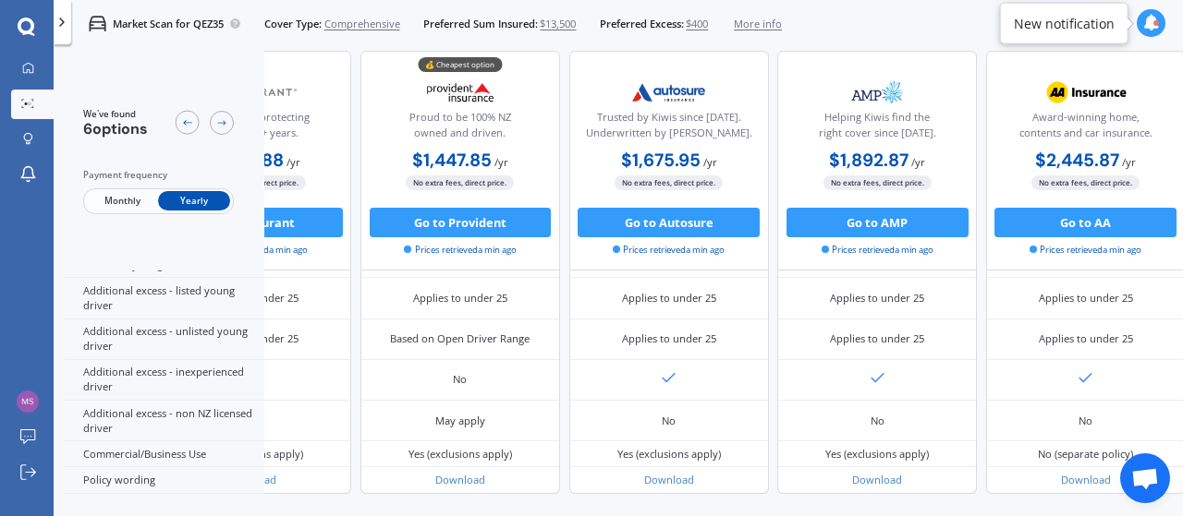
scroll to position [943, 0]
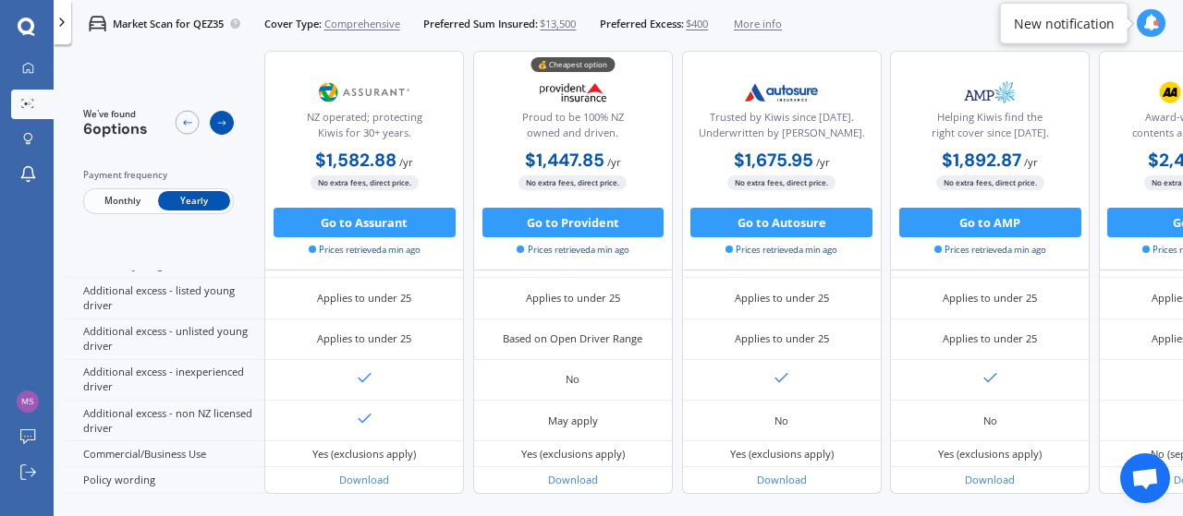
click at [224, 121] on icon at bounding box center [222, 123] width 12 height 12
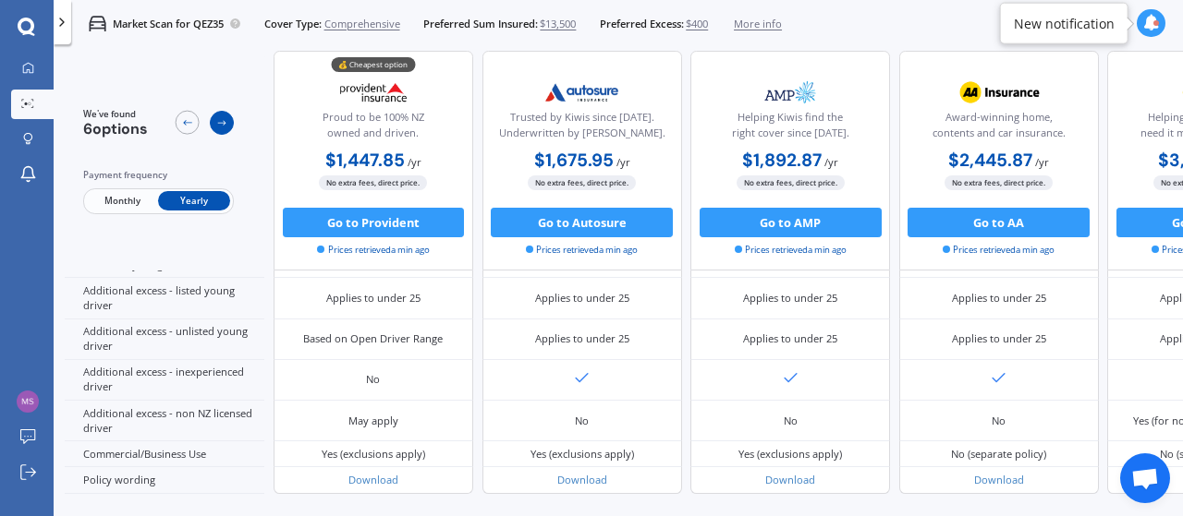
click at [224, 121] on icon at bounding box center [222, 123] width 12 height 12
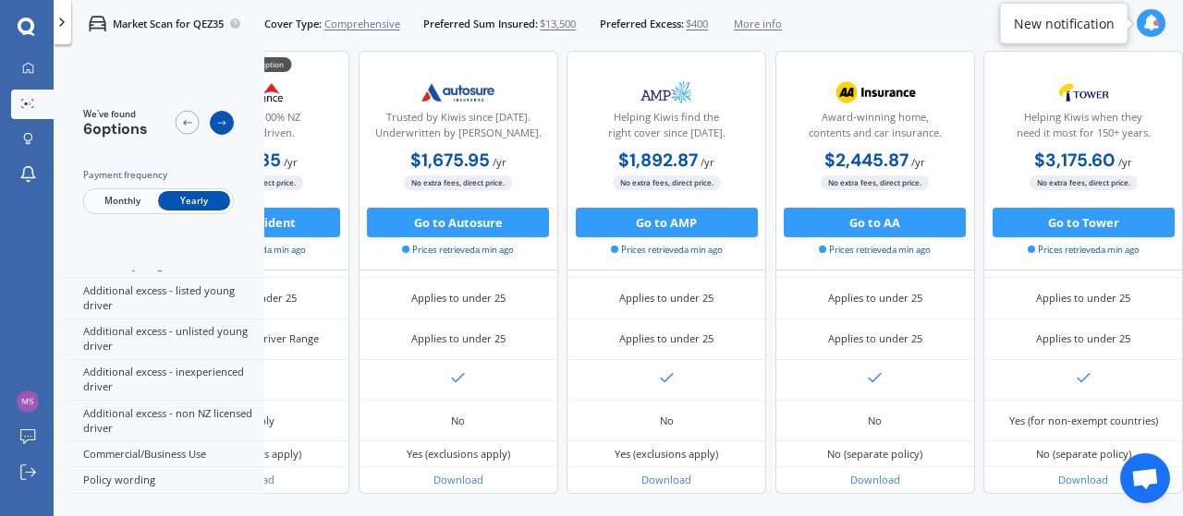
scroll to position [943, 414]
click at [224, 121] on icon at bounding box center [222, 123] width 12 height 12
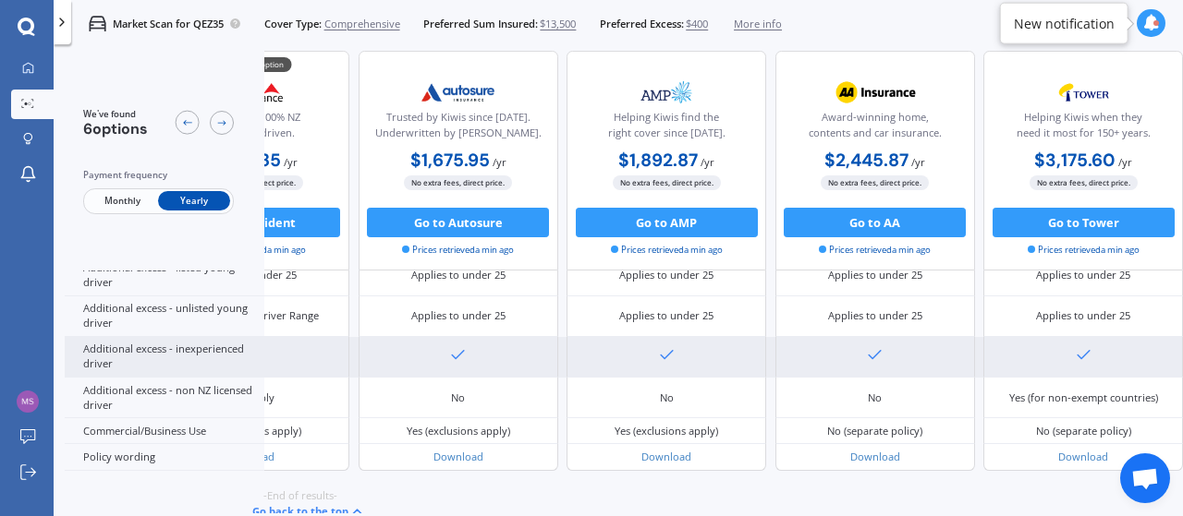
scroll to position [1004, 414]
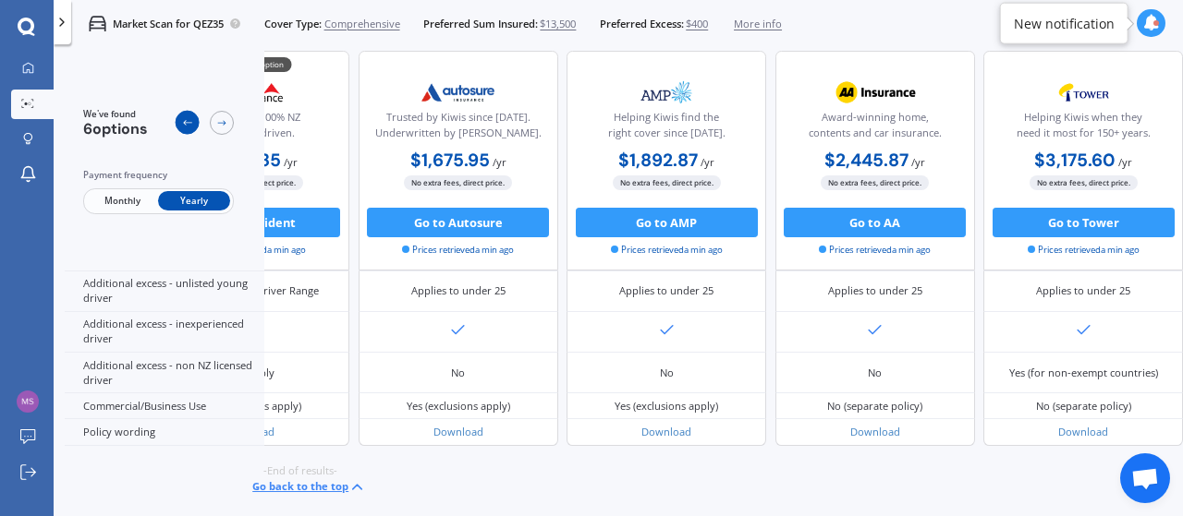
click at [182, 125] on icon at bounding box center [187, 123] width 12 height 12
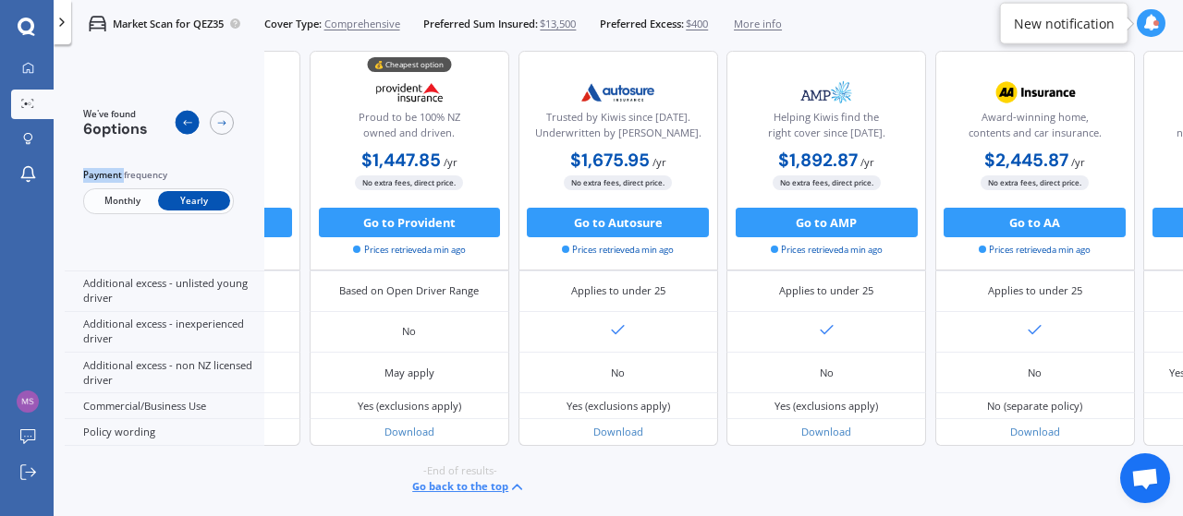
click at [182, 125] on icon at bounding box center [187, 123] width 12 height 12
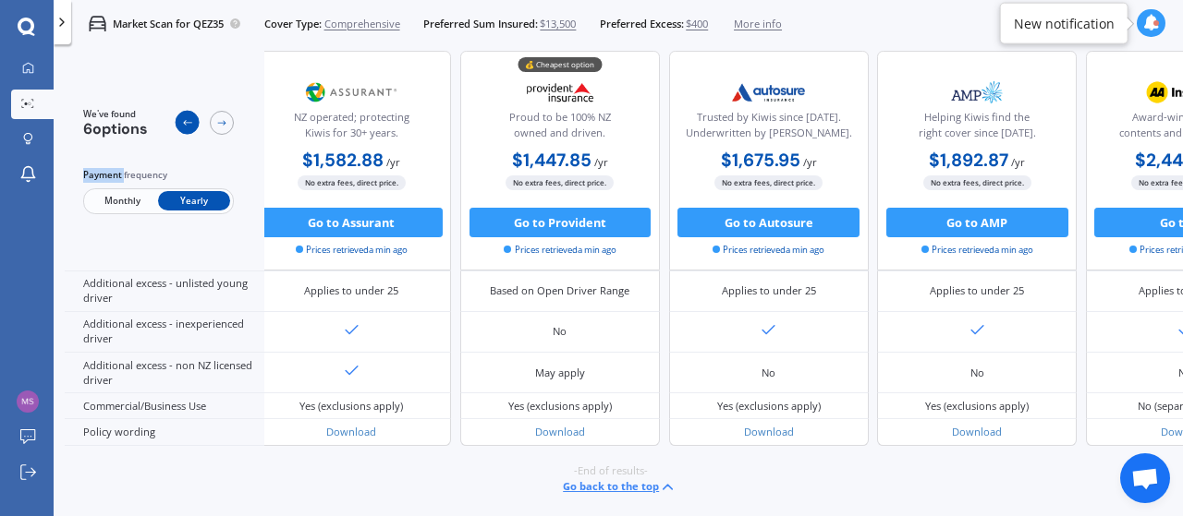
scroll to position [1004, 0]
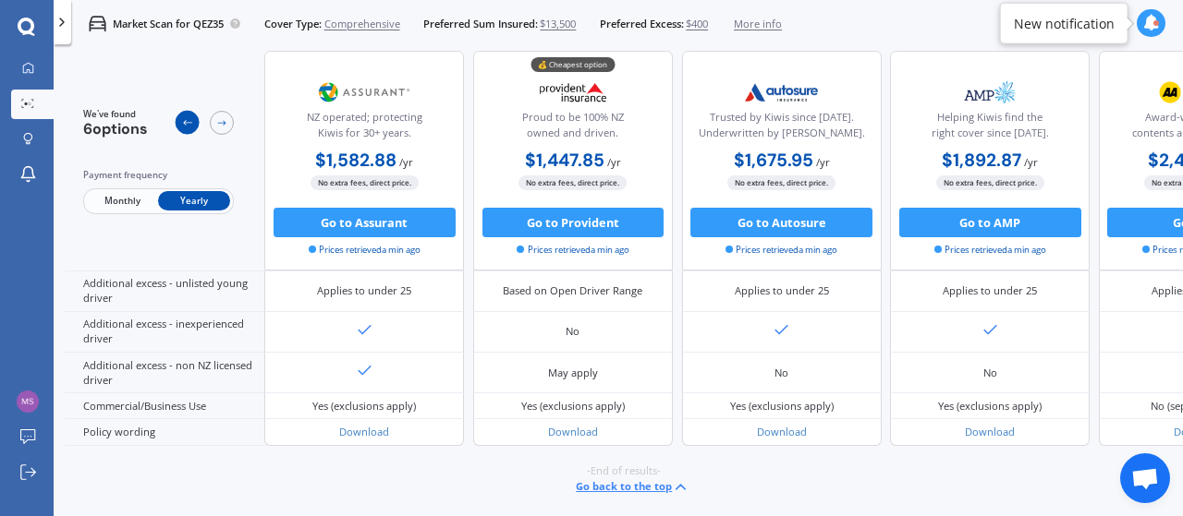
click at [182, 125] on icon at bounding box center [187, 123] width 12 height 12
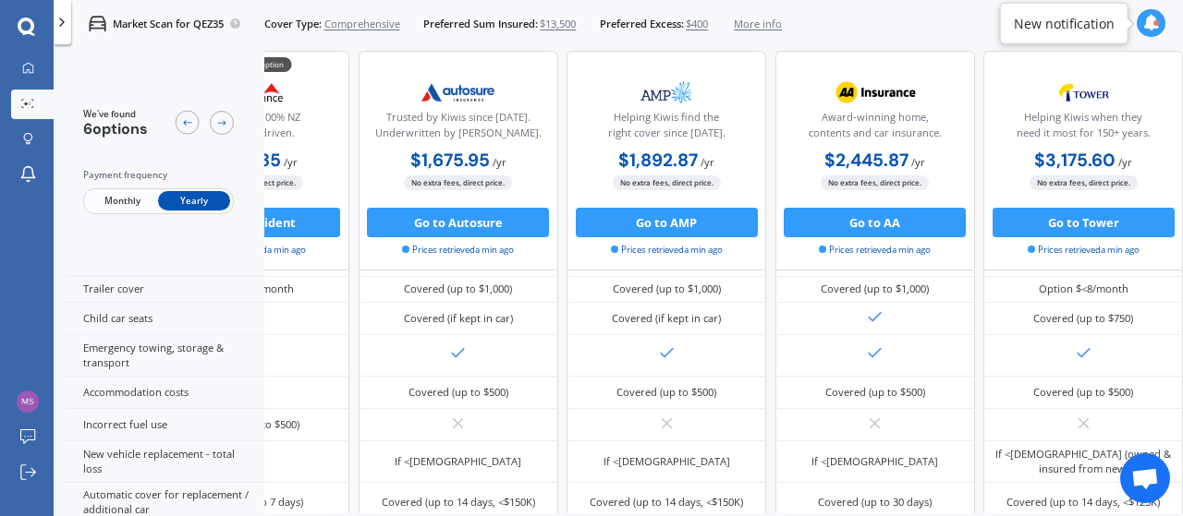
scroll to position [0, 414]
